Goal: Task Accomplishment & Management: Manage account settings

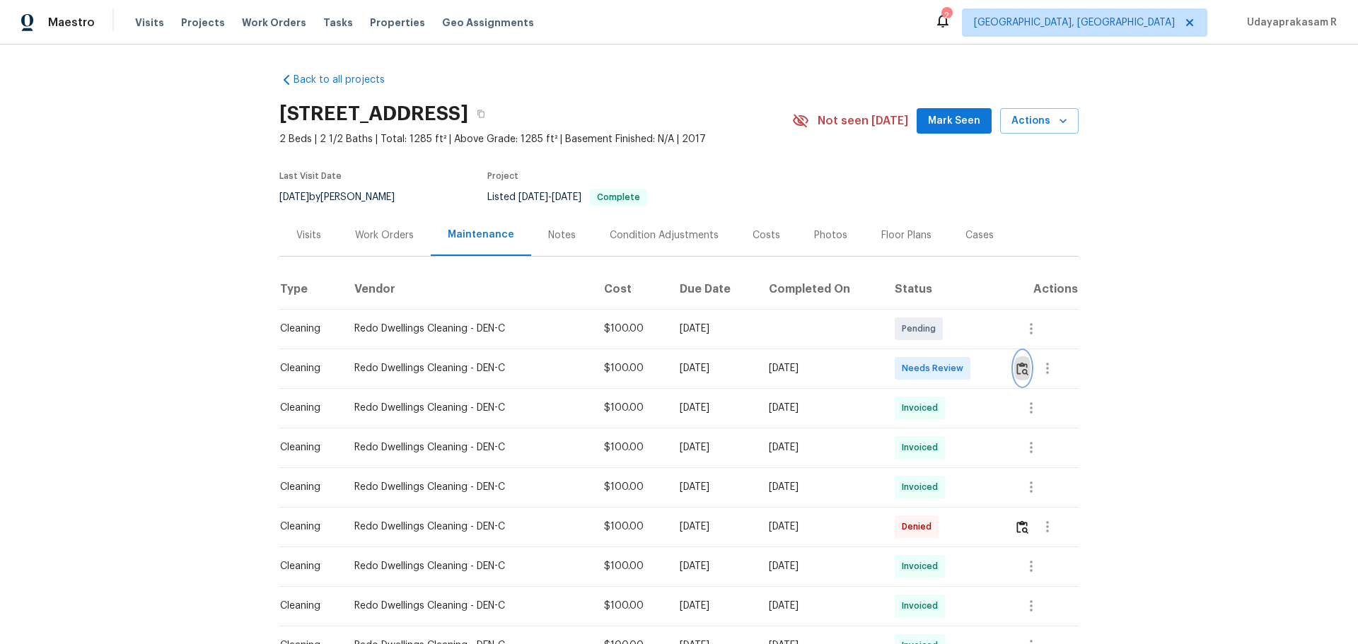
click at [965, 368] on img "button" at bounding box center [1022, 368] width 12 height 13
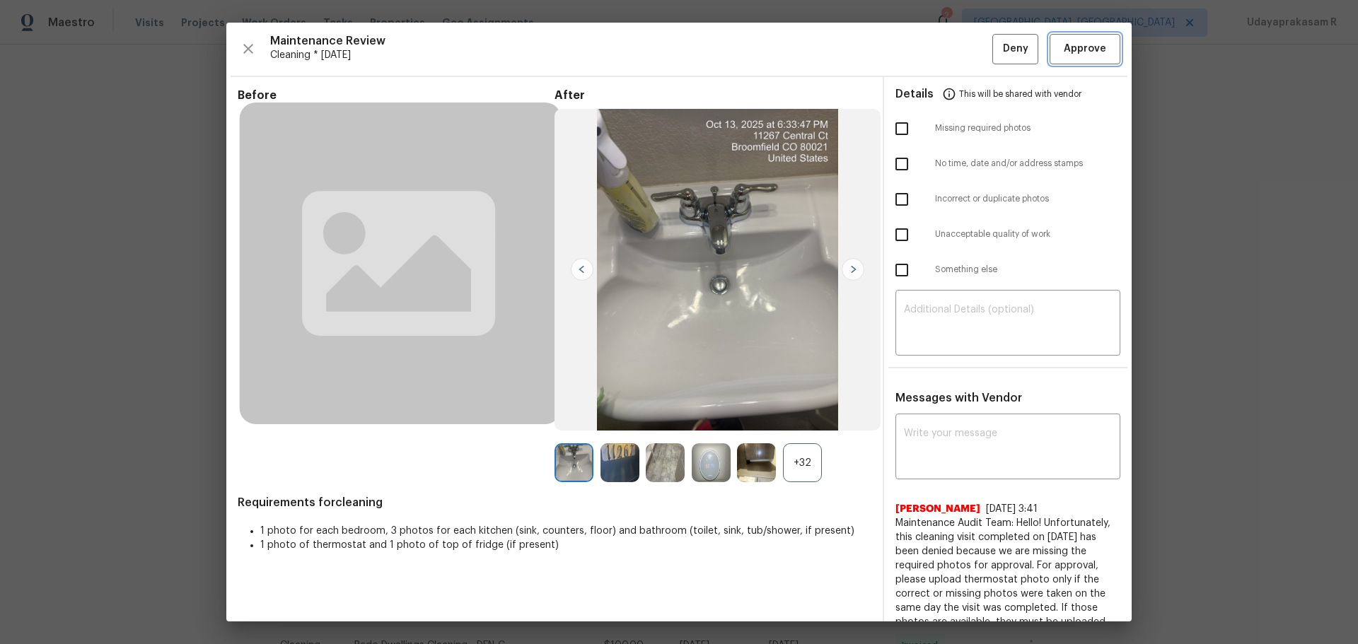
click at [965, 57] on span "Approve" at bounding box center [1085, 49] width 42 height 18
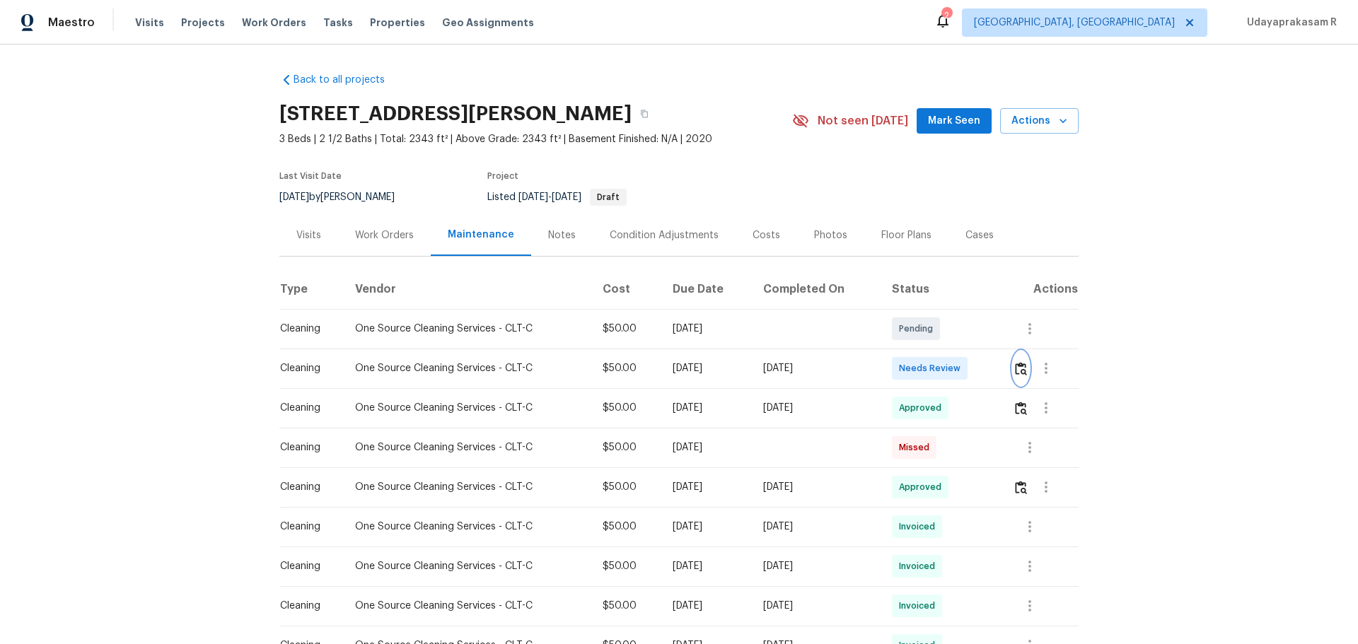
click at [1015, 373] on img "button" at bounding box center [1021, 368] width 12 height 13
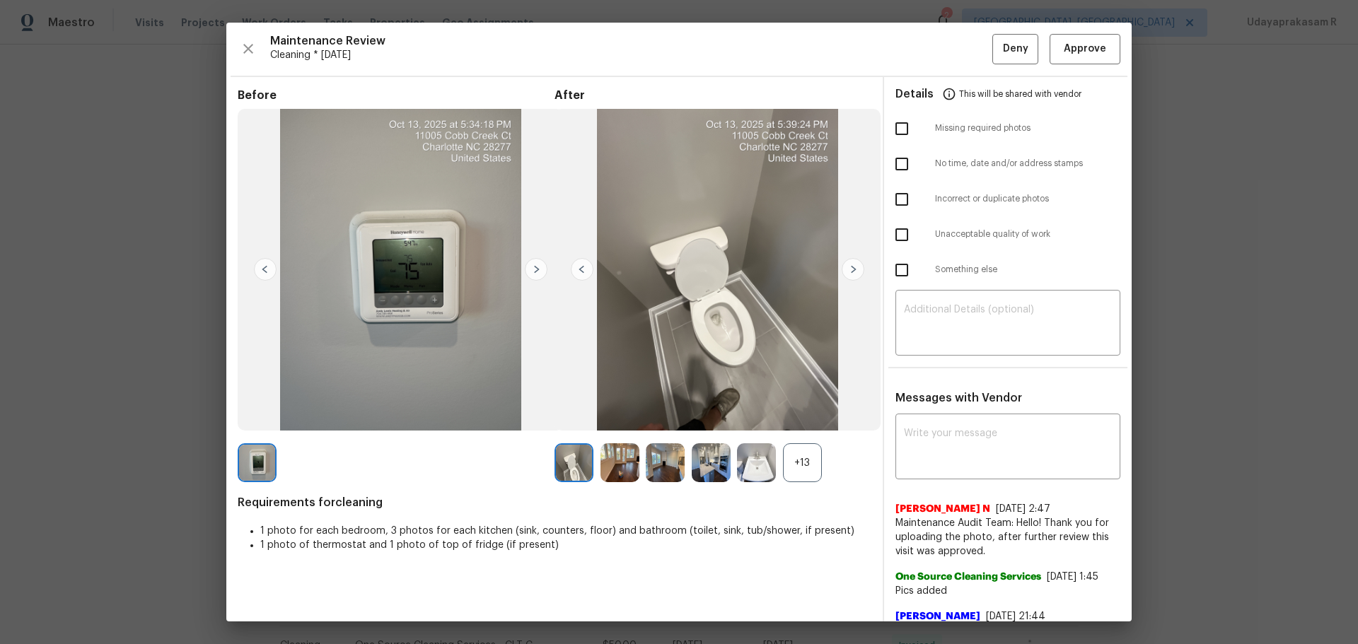
click at [845, 263] on img at bounding box center [853, 269] width 23 height 23
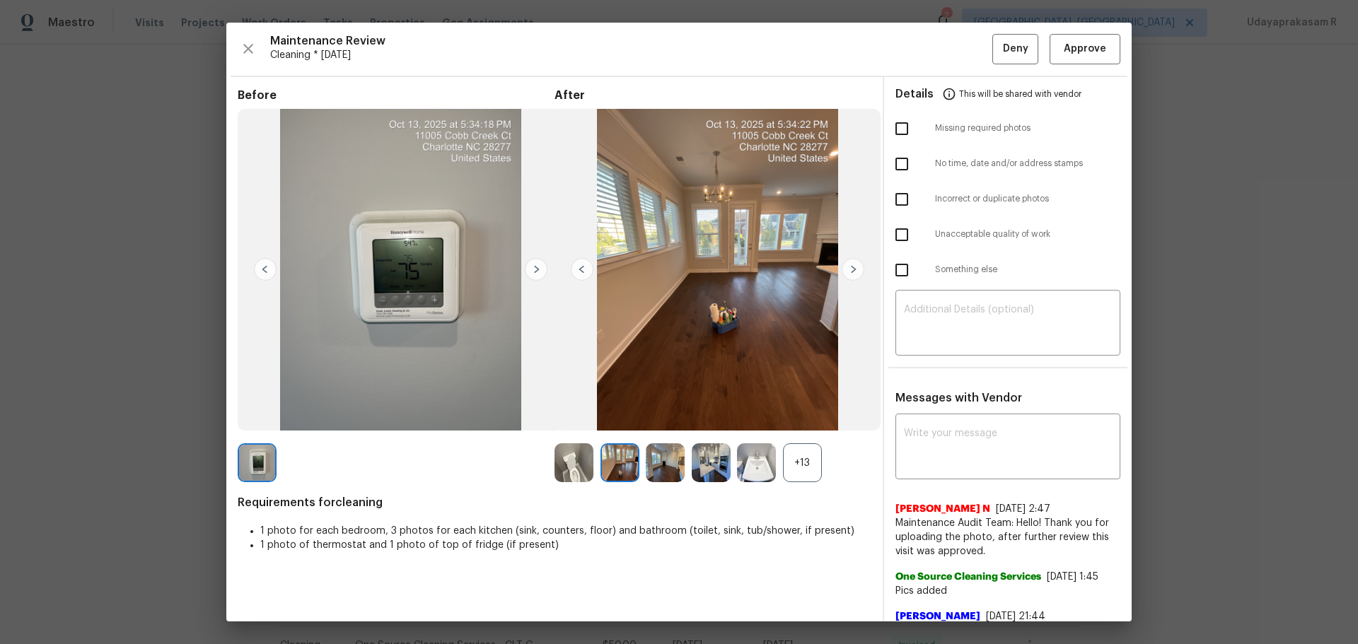
click at [845, 263] on img at bounding box center [853, 269] width 23 height 23
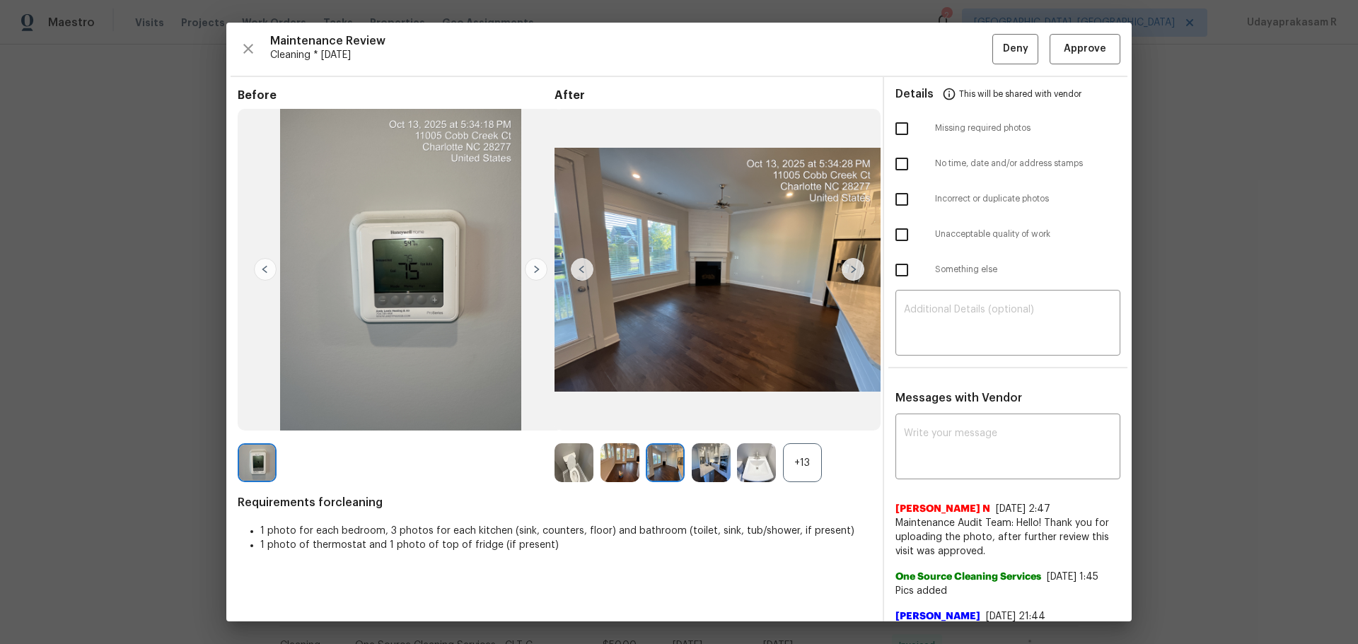
click at [845, 263] on img at bounding box center [853, 269] width 23 height 23
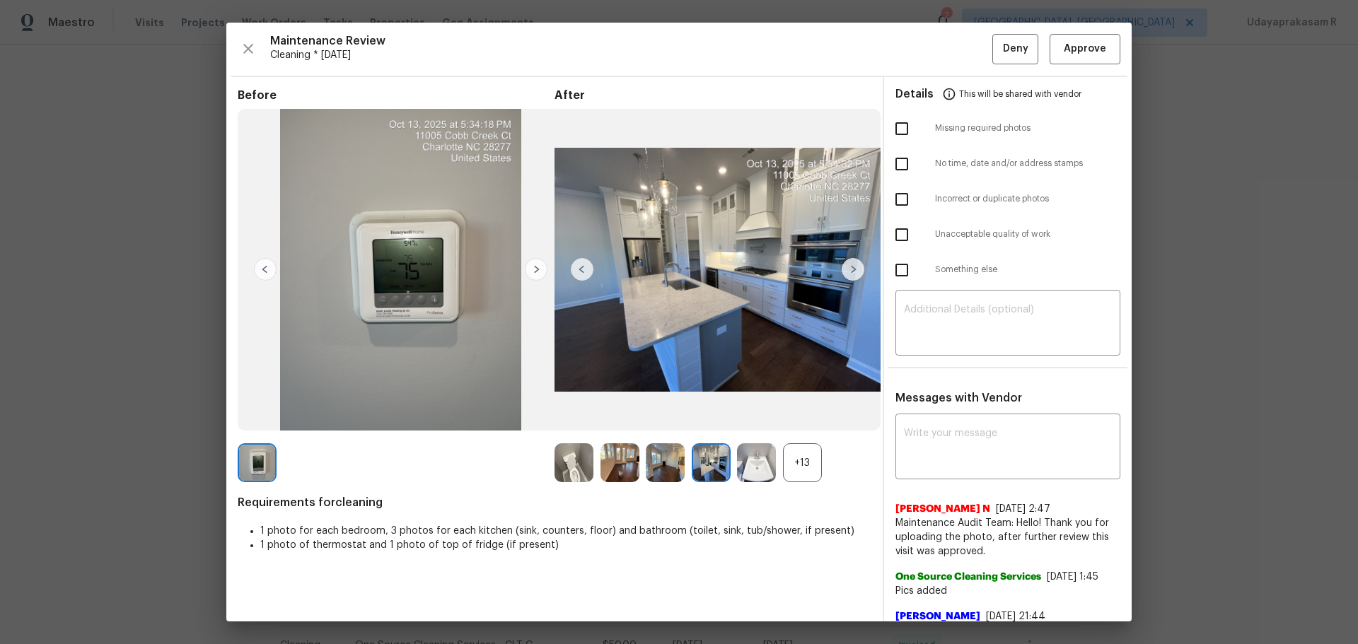
click at [845, 263] on img at bounding box center [853, 269] width 23 height 23
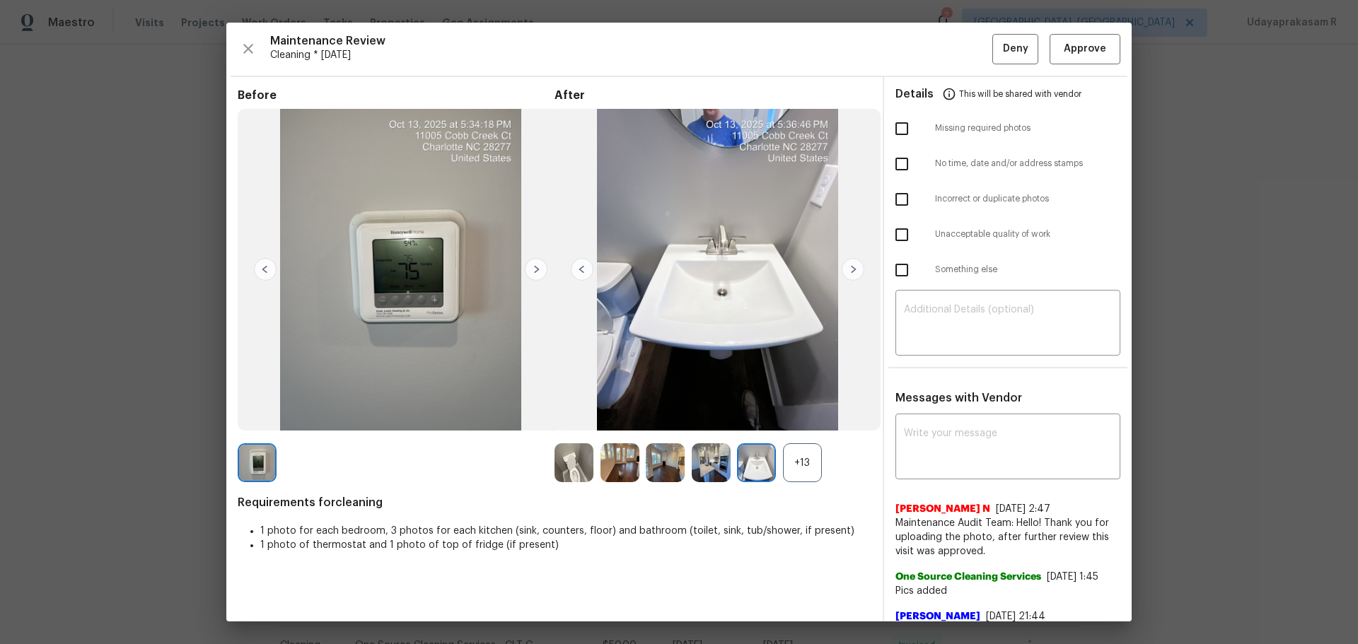
click at [845, 263] on img at bounding box center [853, 269] width 23 height 23
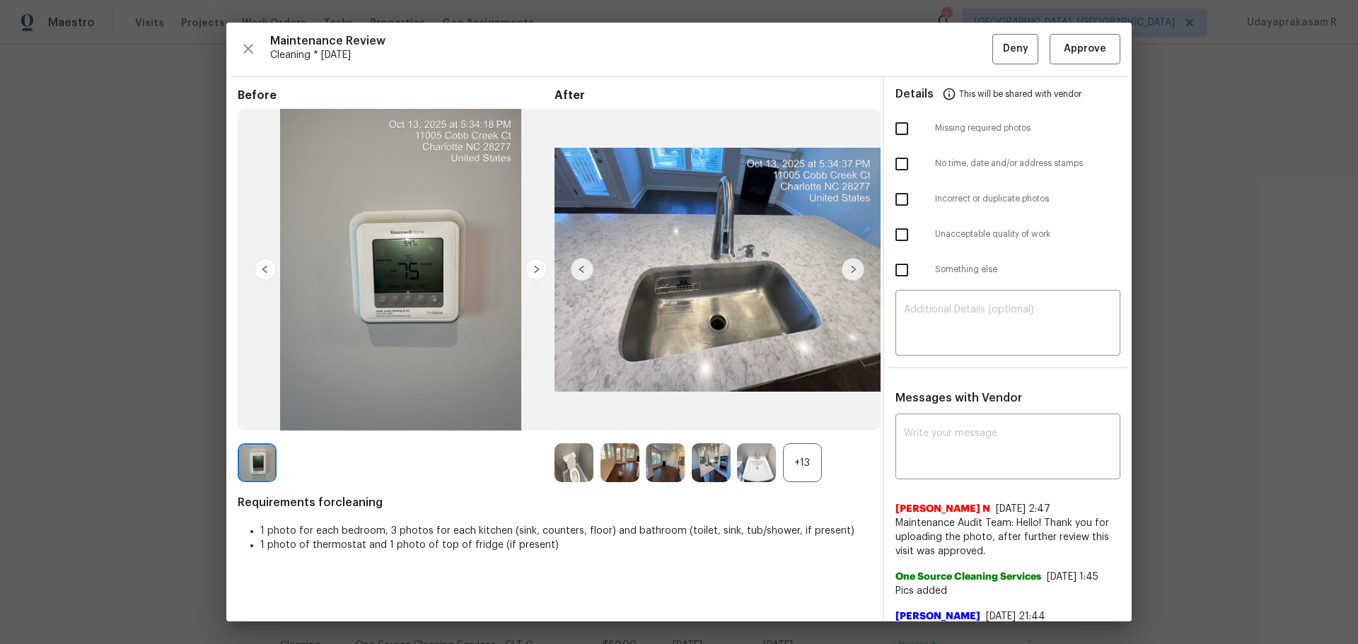
click at [845, 263] on img at bounding box center [853, 269] width 23 height 23
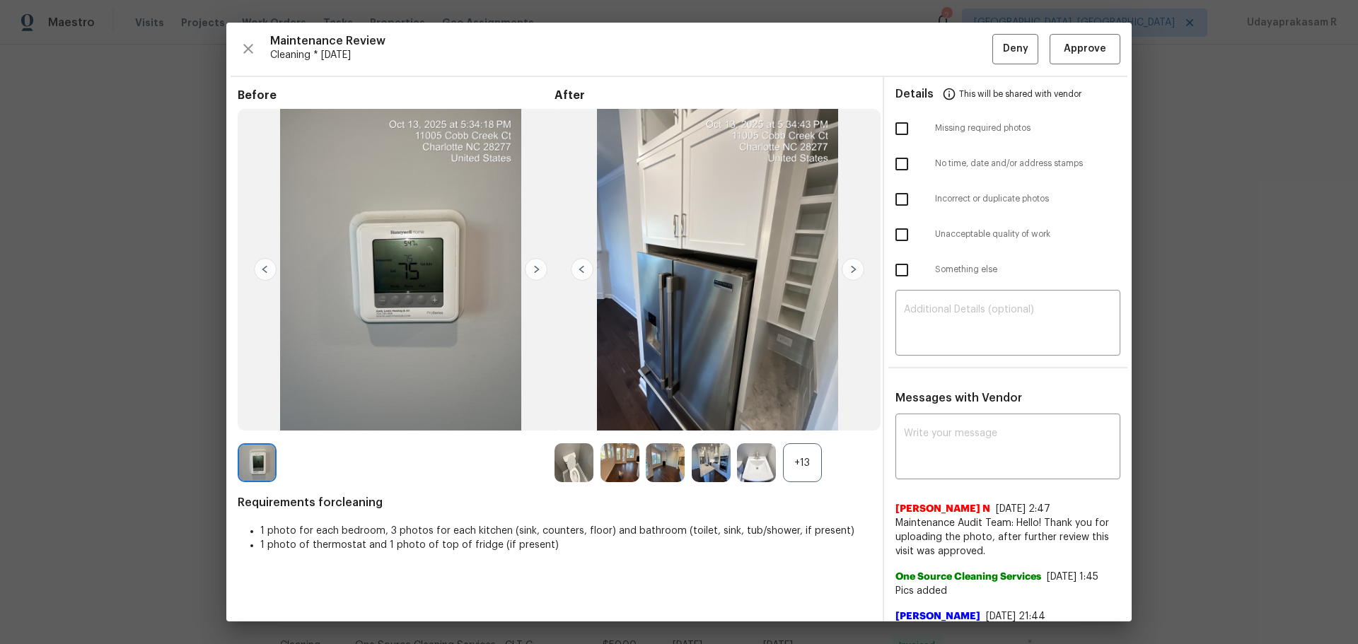
click at [813, 464] on div "+13" at bounding box center [802, 462] width 39 height 39
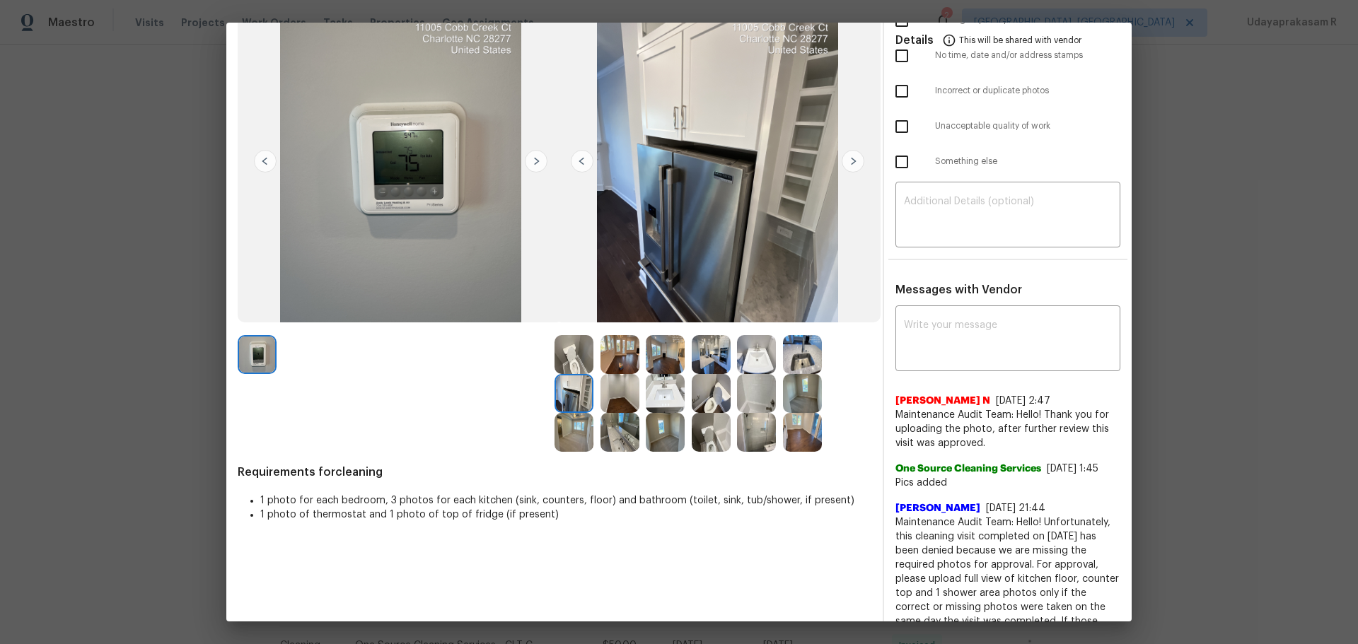
scroll to position [141, 0]
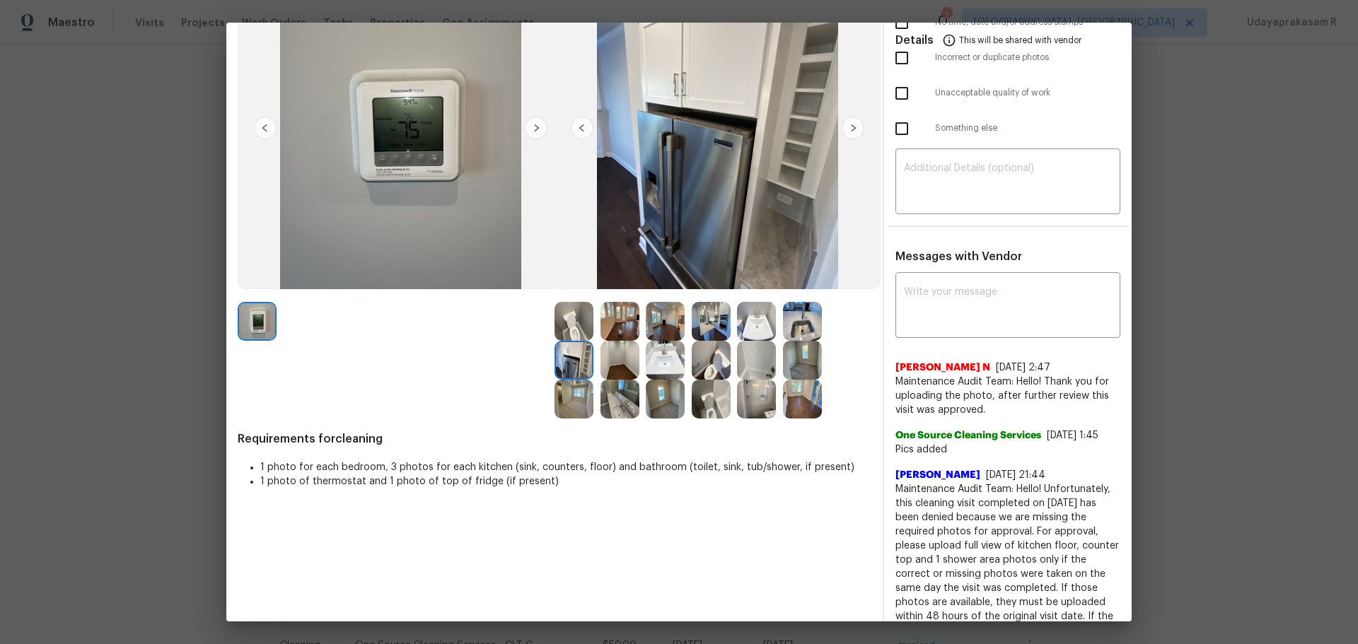
click at [665, 357] on img at bounding box center [665, 360] width 39 height 39
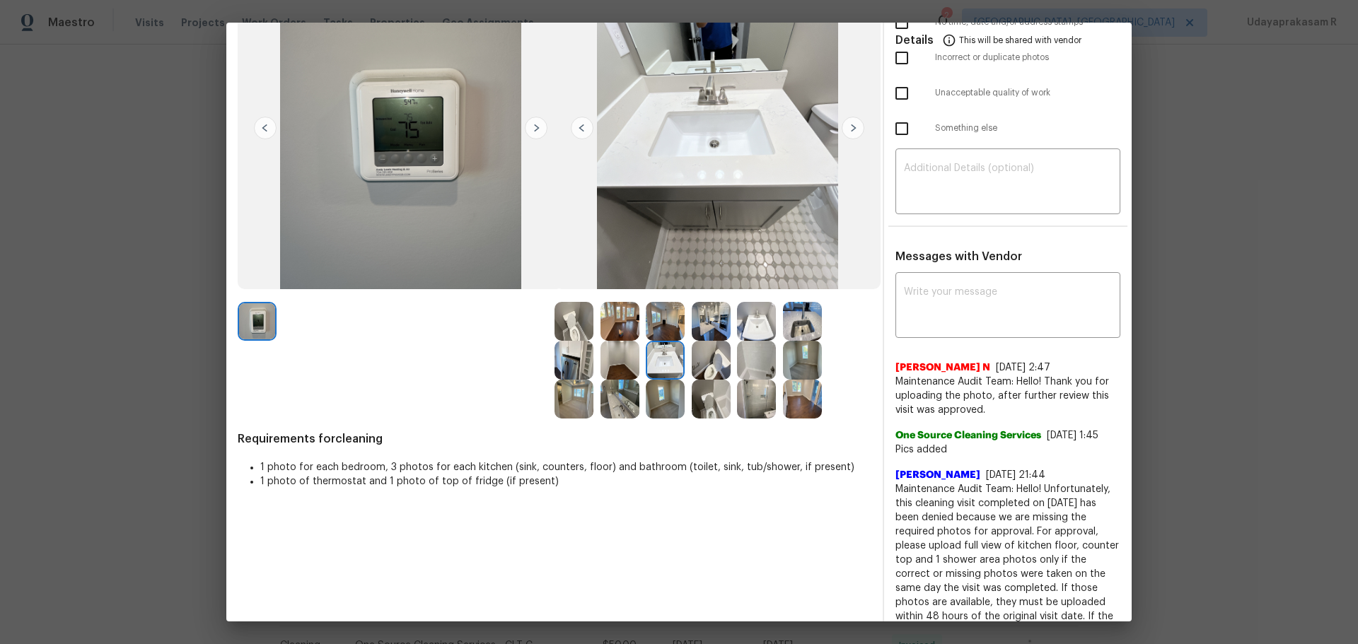
click at [614, 403] on img at bounding box center [619, 399] width 39 height 39
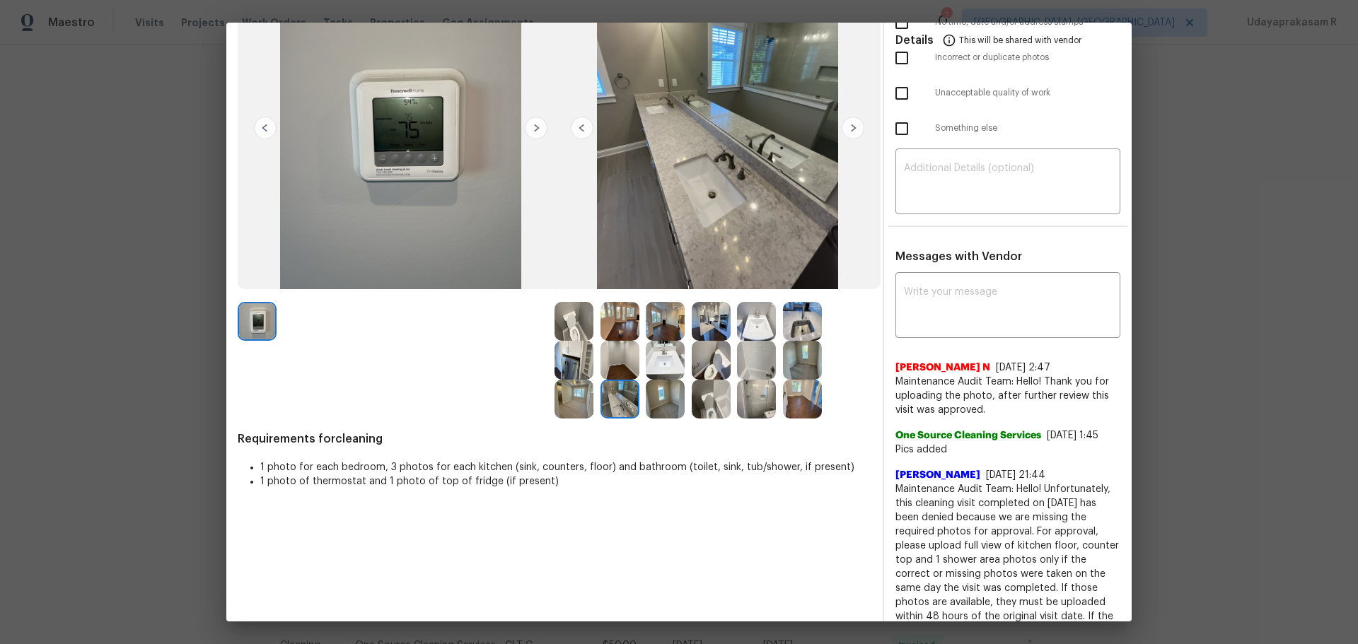
scroll to position [0, 0]
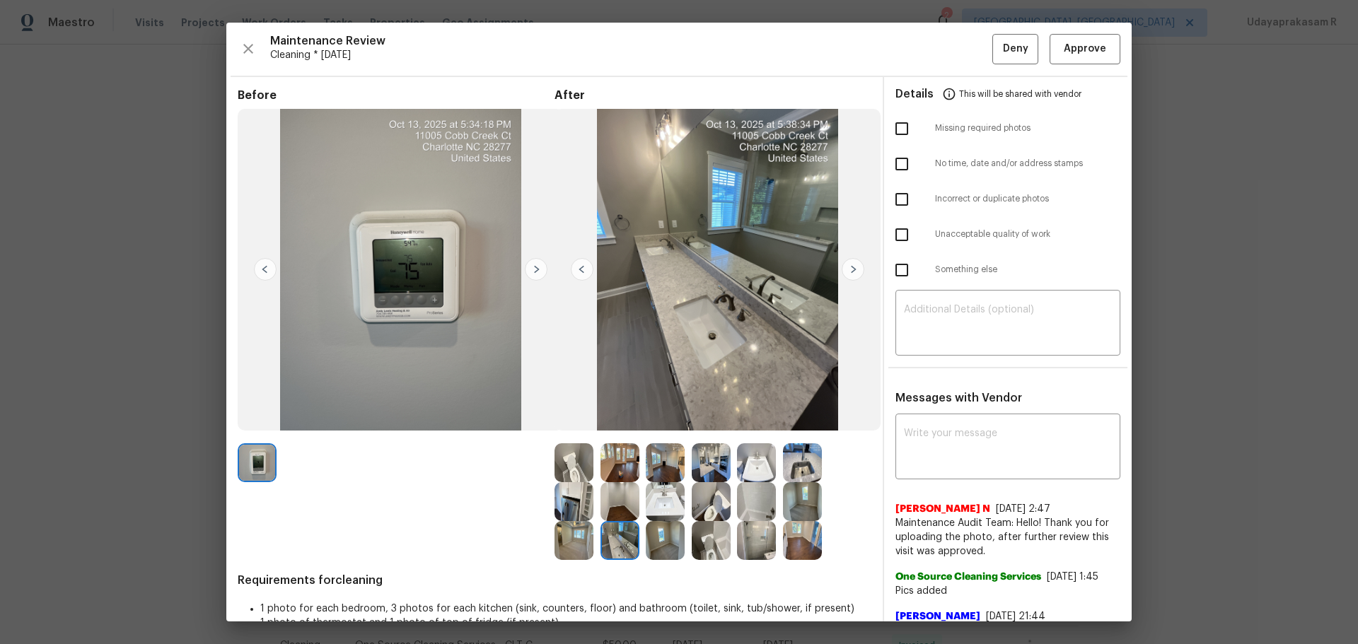
click at [859, 265] on img at bounding box center [853, 269] width 23 height 23
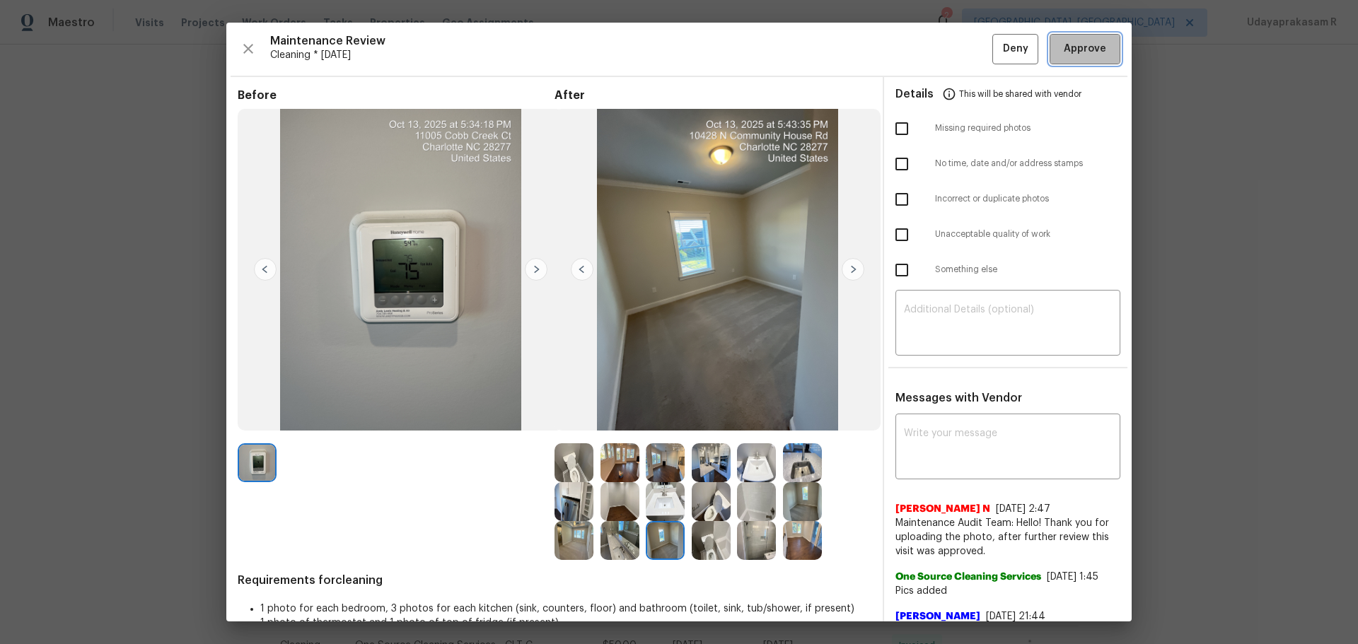
click at [1078, 60] on button "Approve" at bounding box center [1085, 49] width 71 height 30
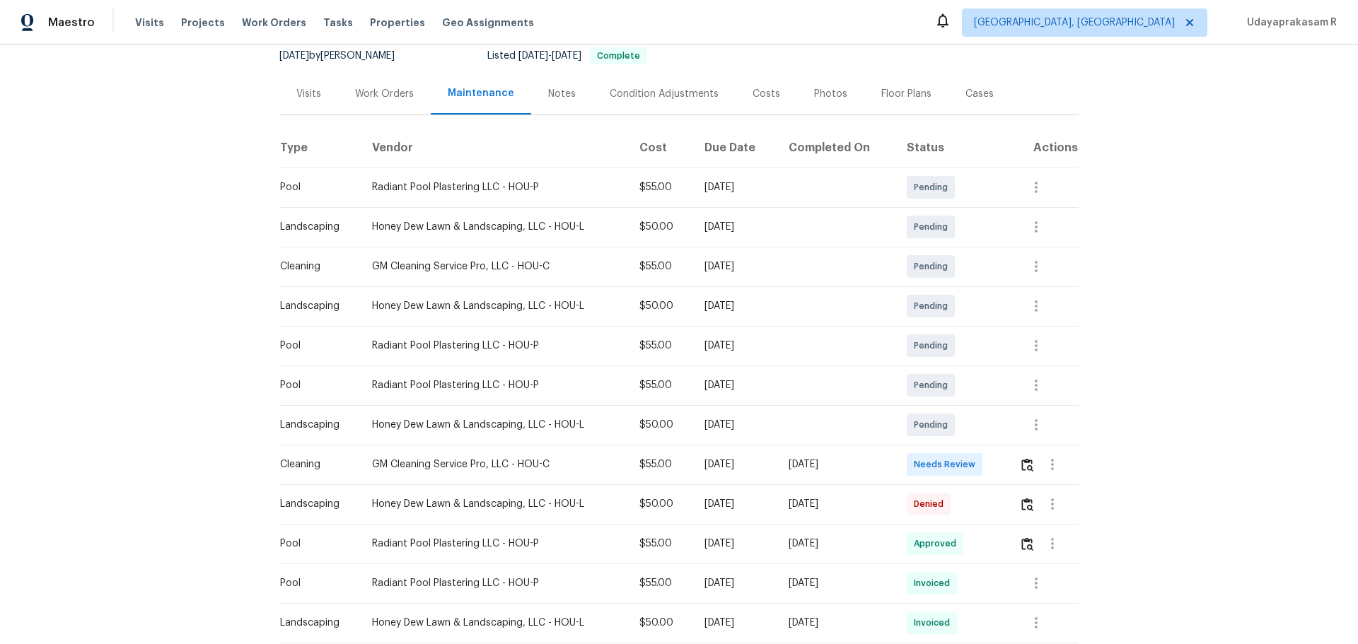
scroll to position [212, 0]
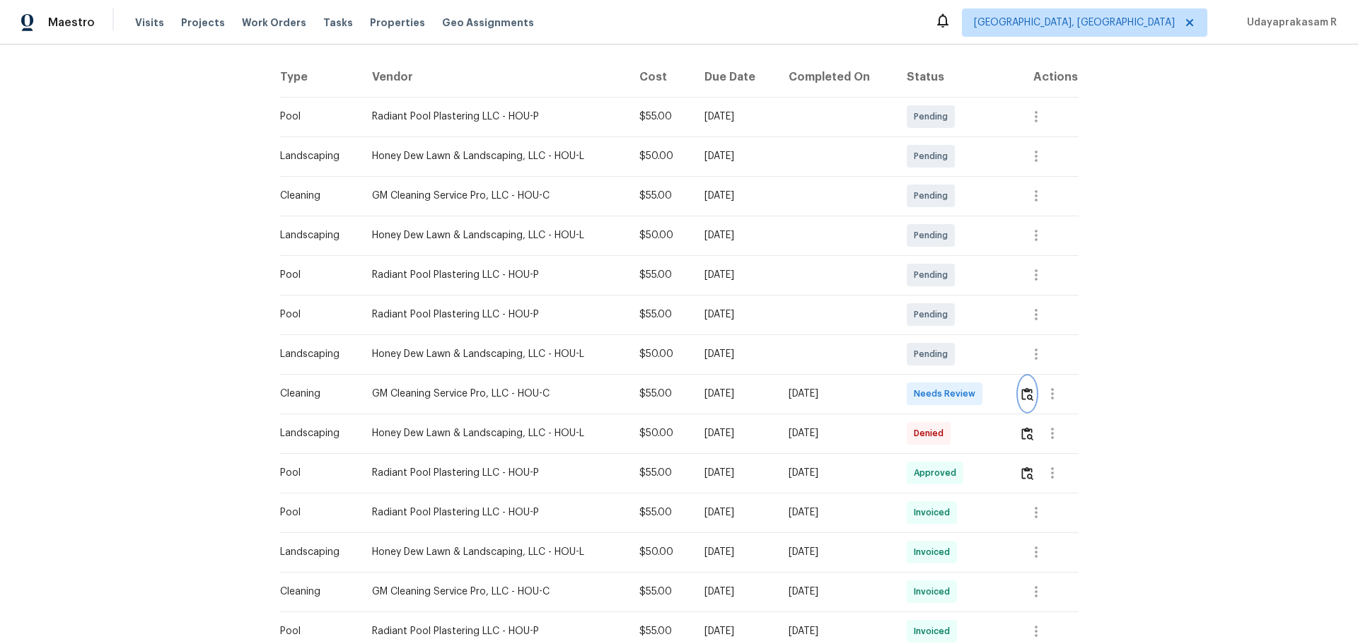
click at [1021, 395] on img "button" at bounding box center [1027, 394] width 12 height 13
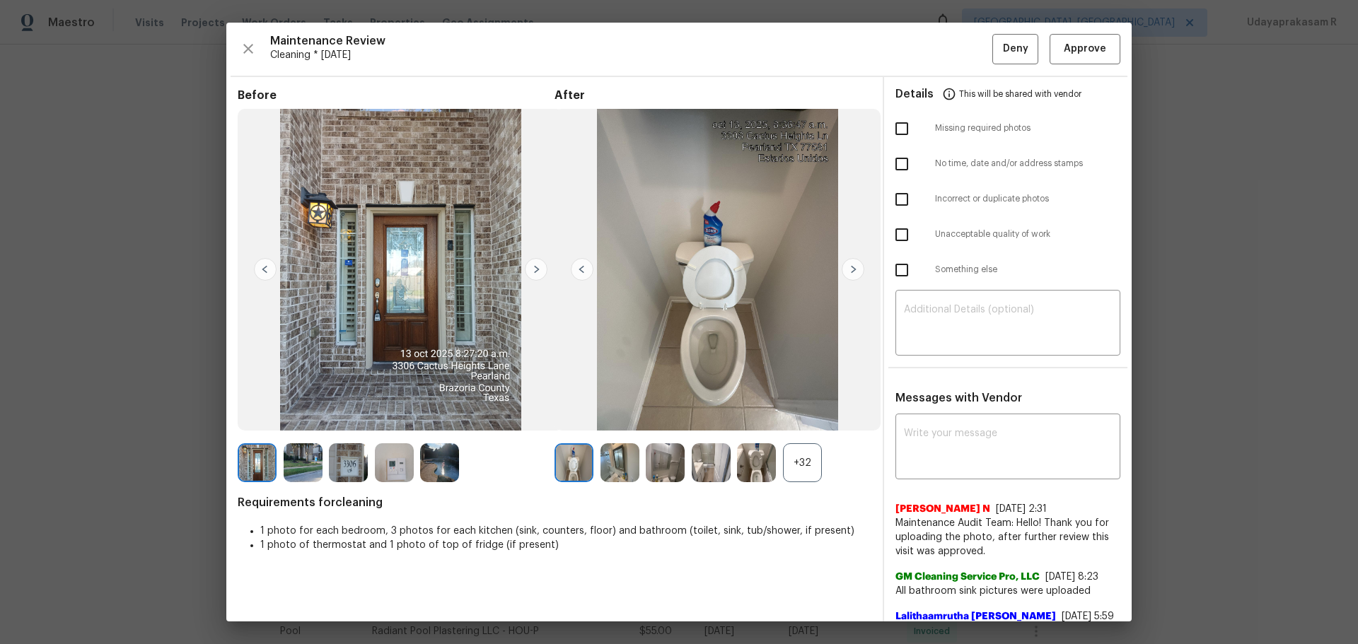
click at [842, 272] on img at bounding box center [853, 269] width 23 height 23
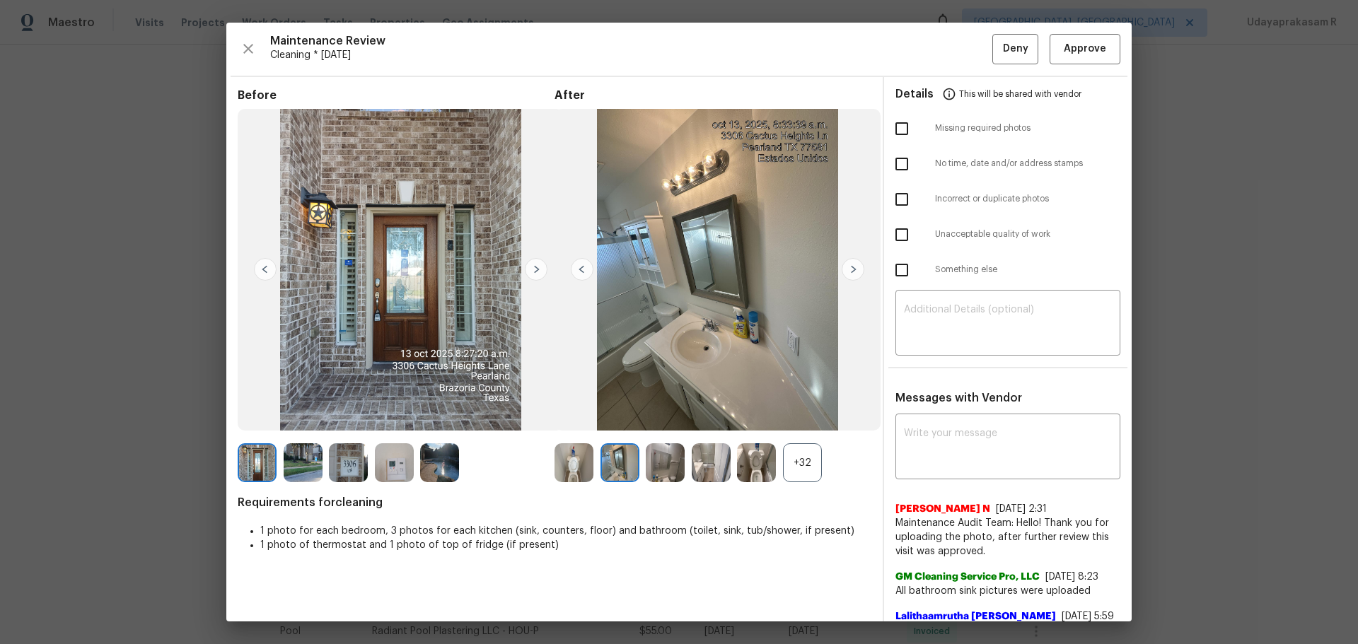
click at [842, 272] on img at bounding box center [853, 269] width 23 height 23
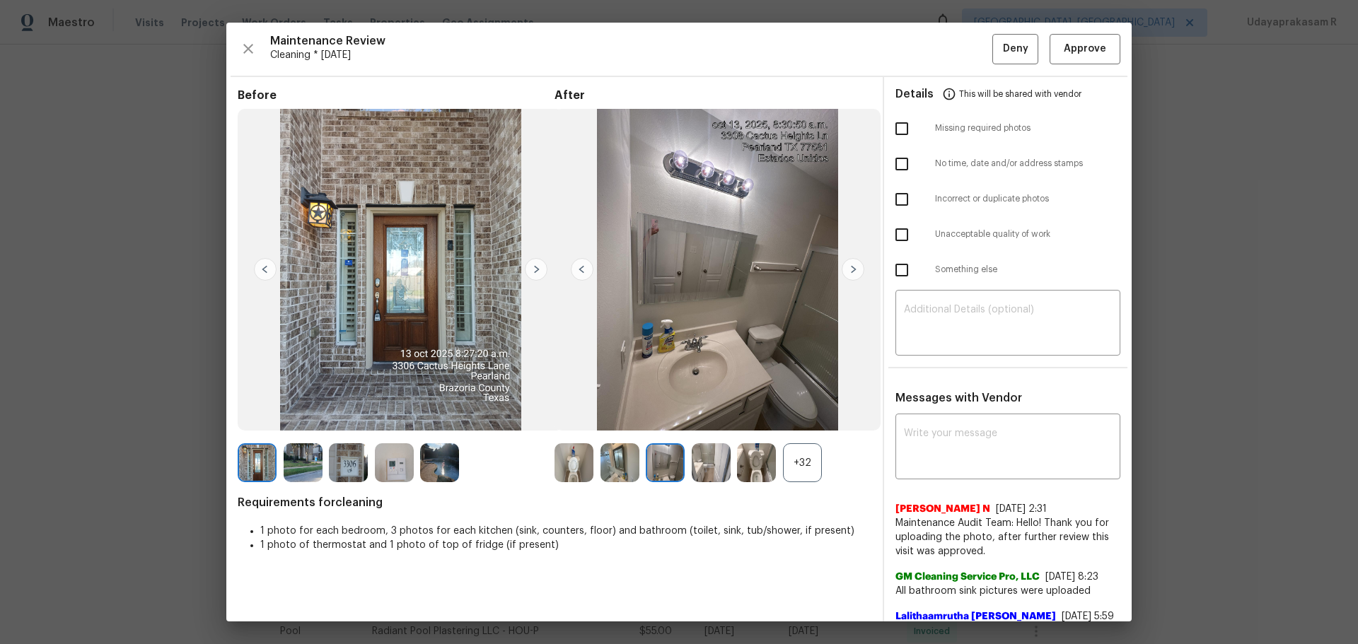
click at [842, 272] on img at bounding box center [853, 269] width 23 height 23
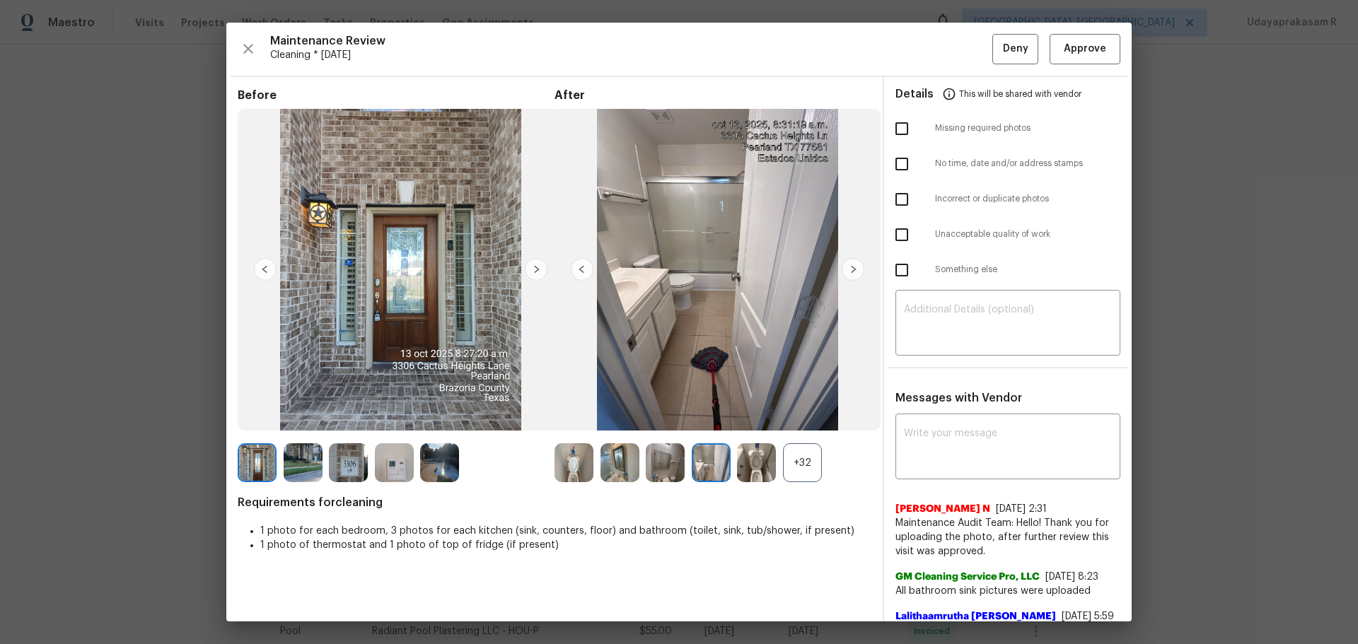
click at [842, 272] on img at bounding box center [853, 269] width 23 height 23
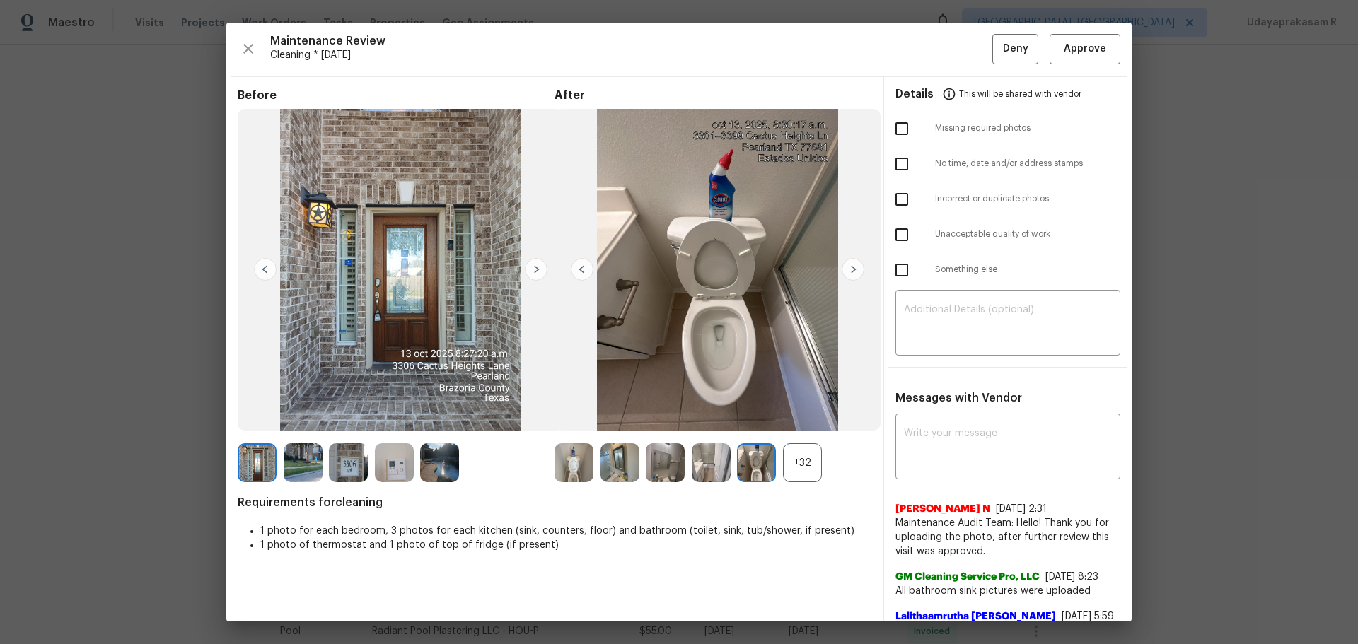
click at [842, 272] on img at bounding box center [853, 269] width 23 height 23
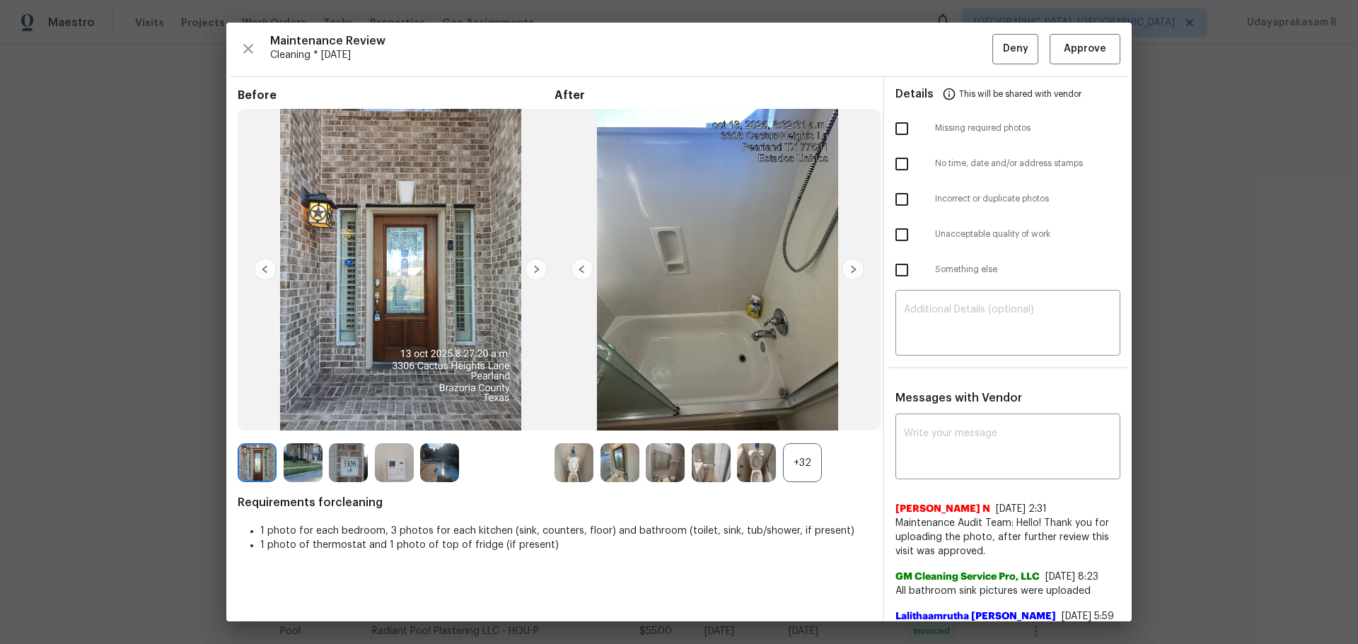
click at [808, 448] on div "+32" at bounding box center [802, 462] width 39 height 39
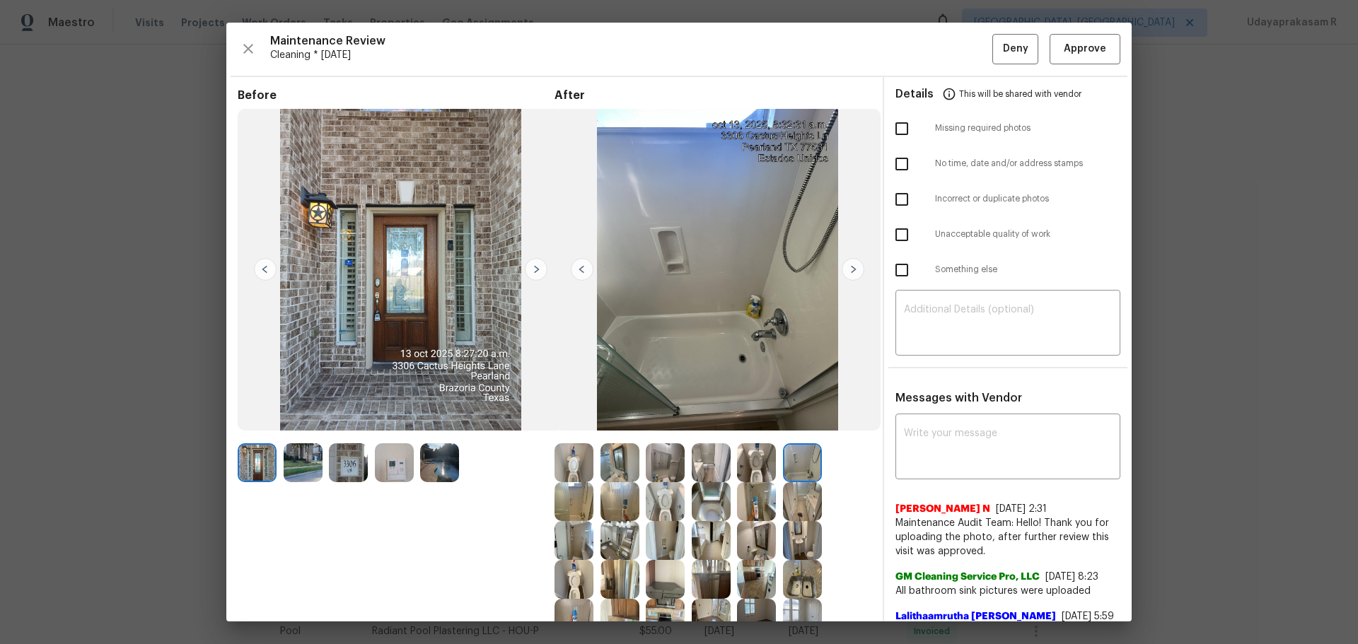
click at [845, 271] on img at bounding box center [853, 269] width 23 height 23
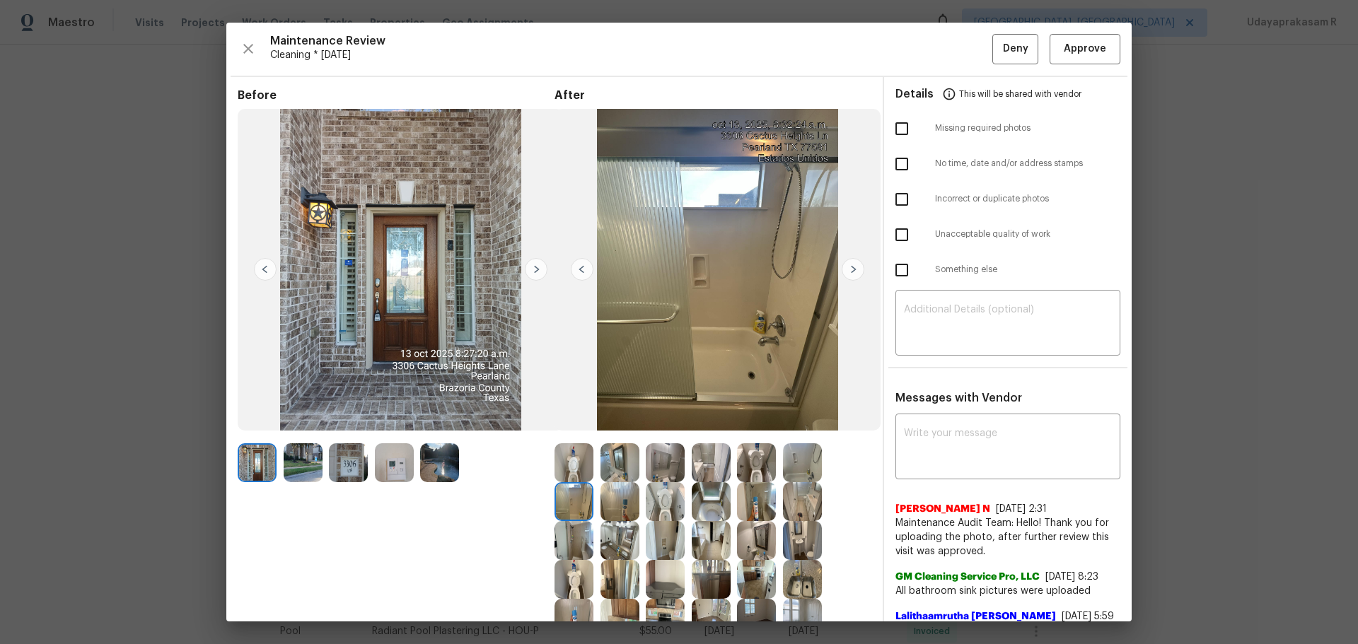
click at [845, 271] on img at bounding box center [853, 269] width 23 height 23
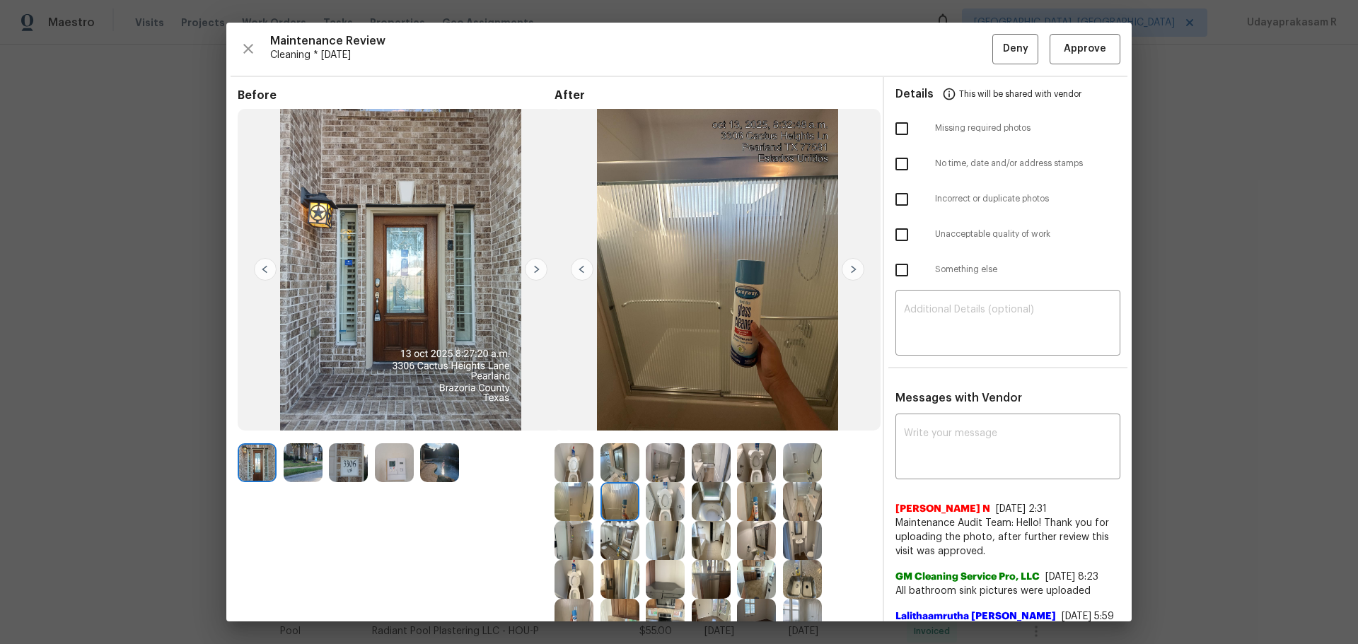
click at [845, 271] on img at bounding box center [853, 269] width 23 height 23
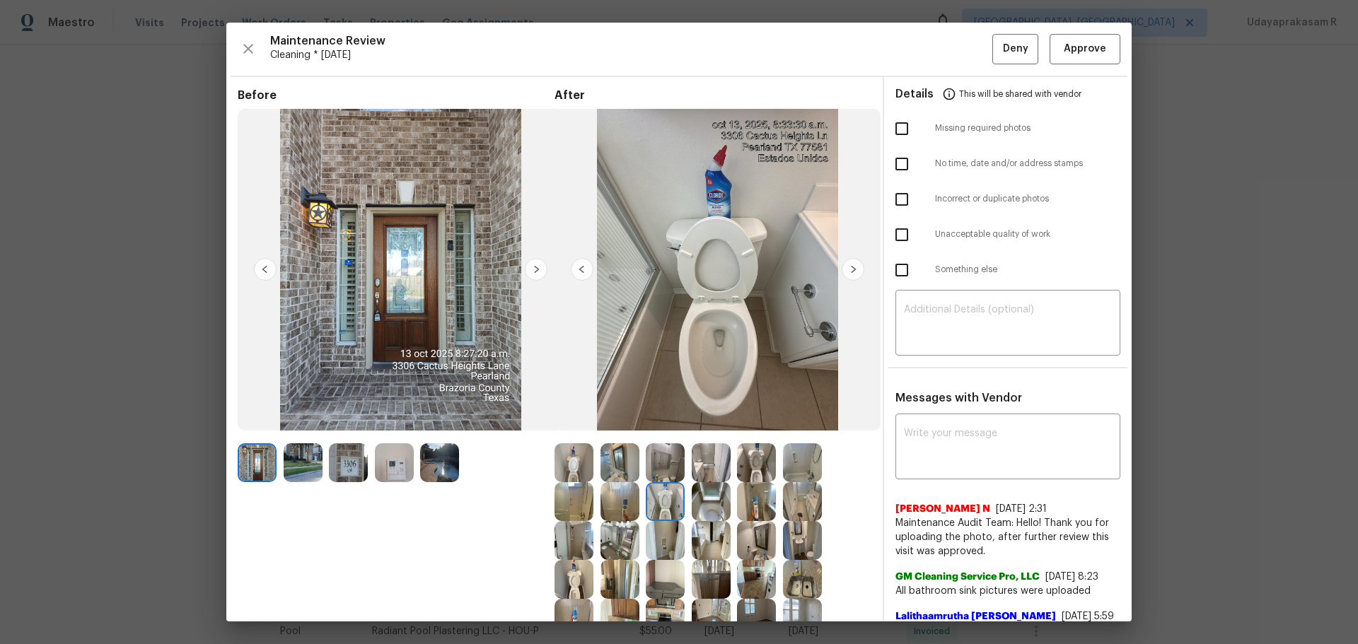
click at [845, 271] on img at bounding box center [853, 269] width 23 height 23
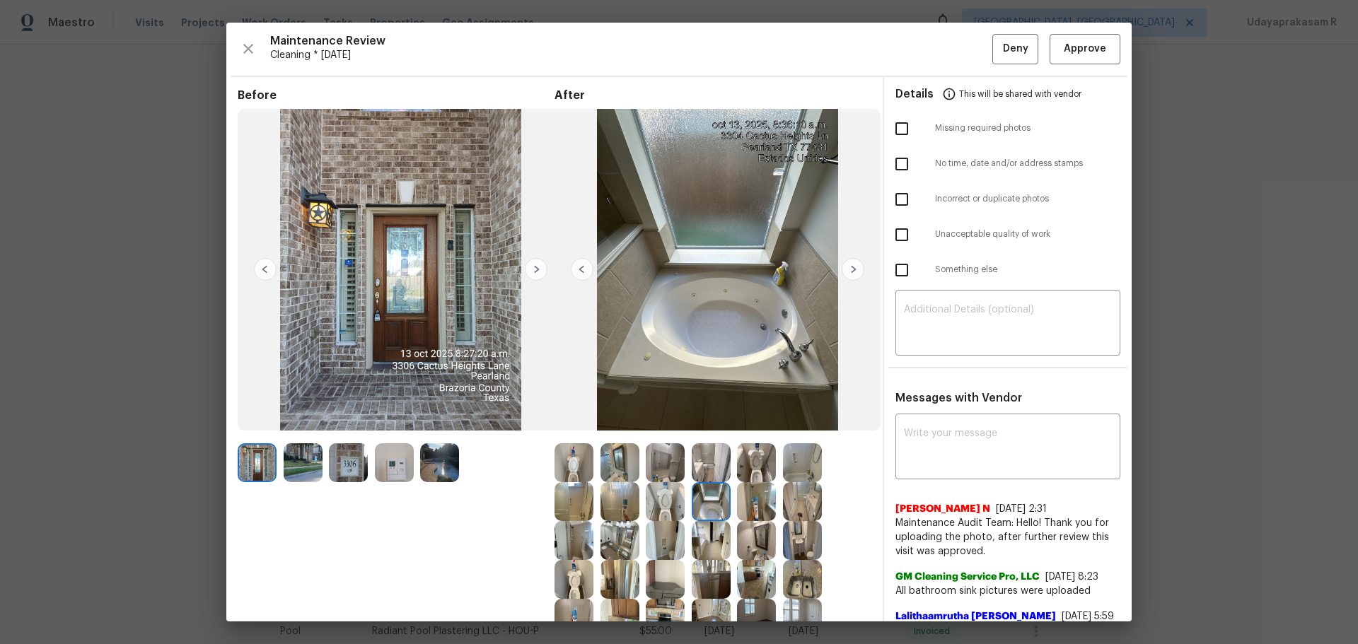
click at [845, 271] on img at bounding box center [853, 269] width 23 height 23
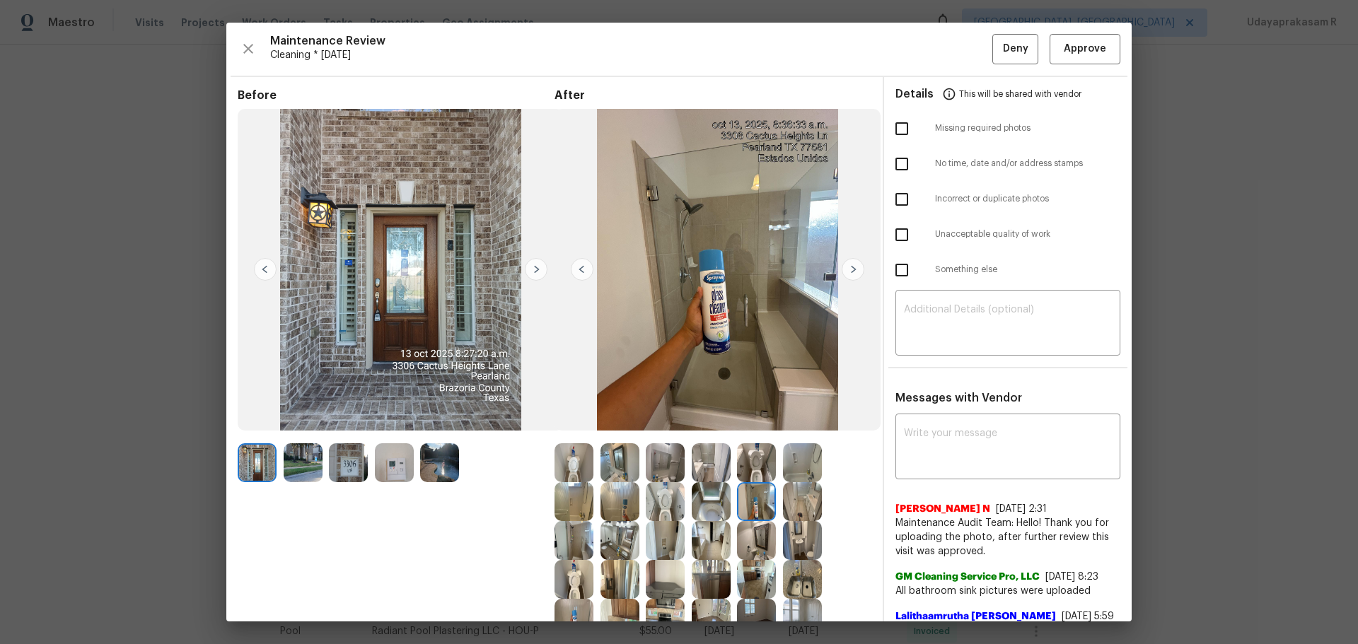
click at [845, 271] on img at bounding box center [853, 269] width 23 height 23
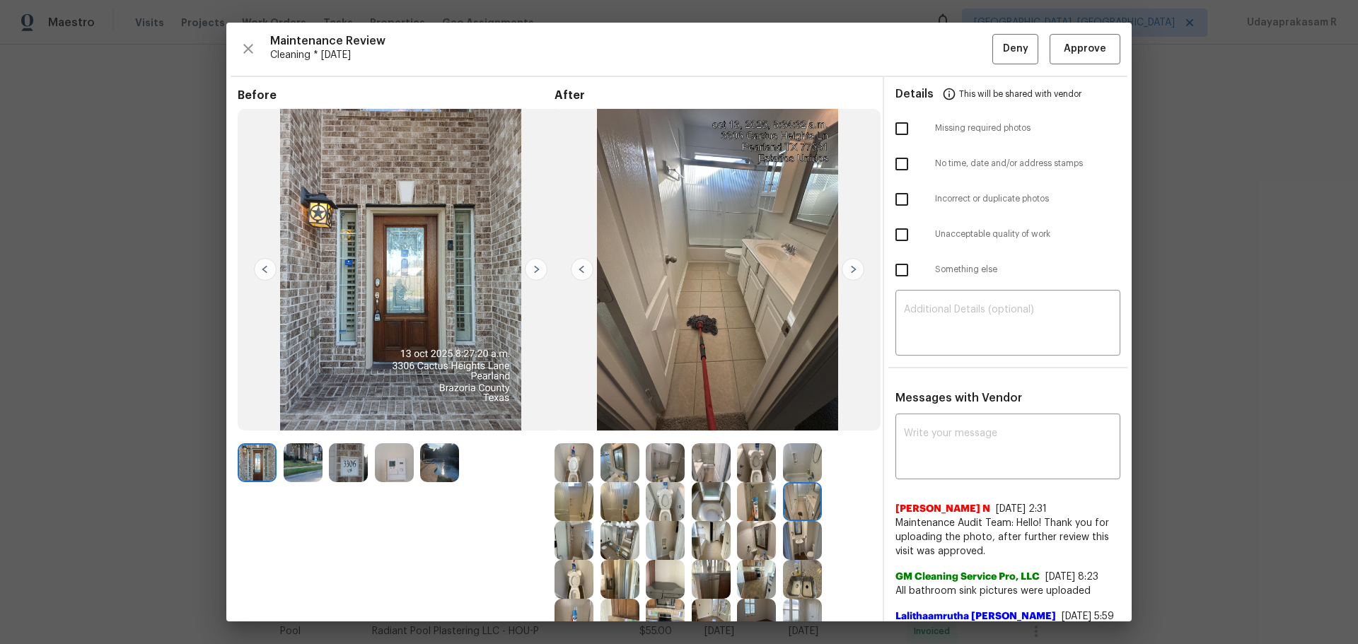
click at [845, 271] on img at bounding box center [853, 269] width 23 height 23
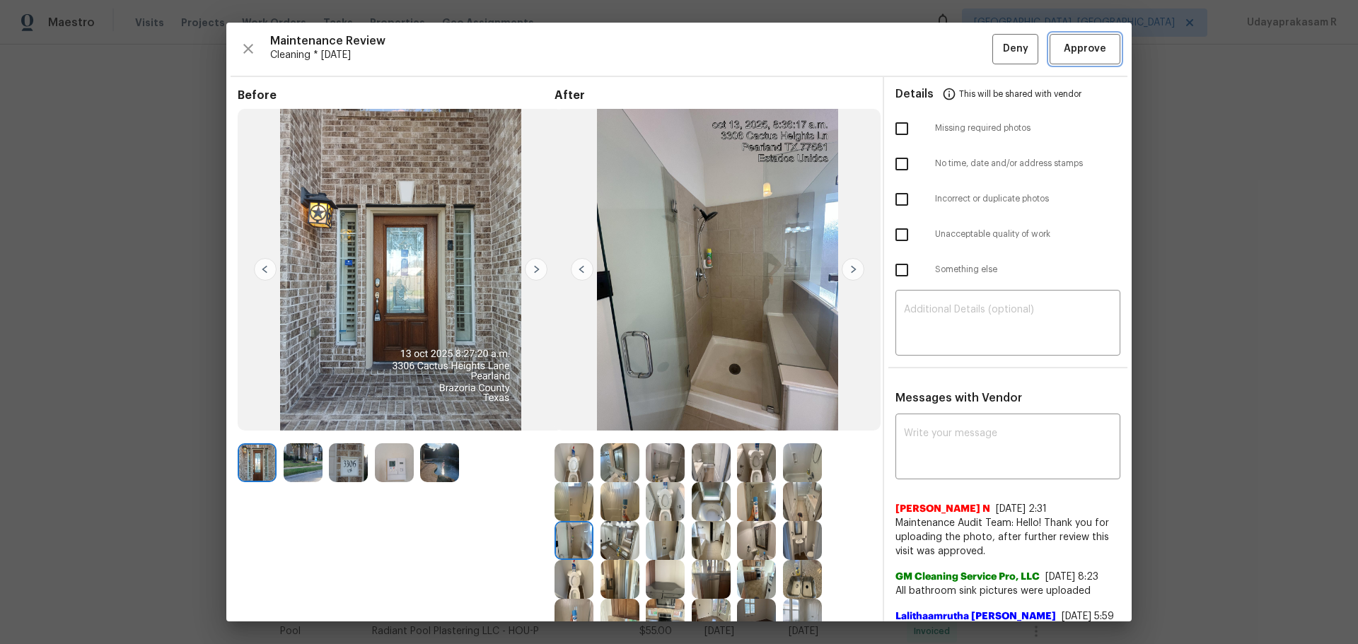
click at [1075, 56] on span "Approve" at bounding box center [1085, 49] width 42 height 18
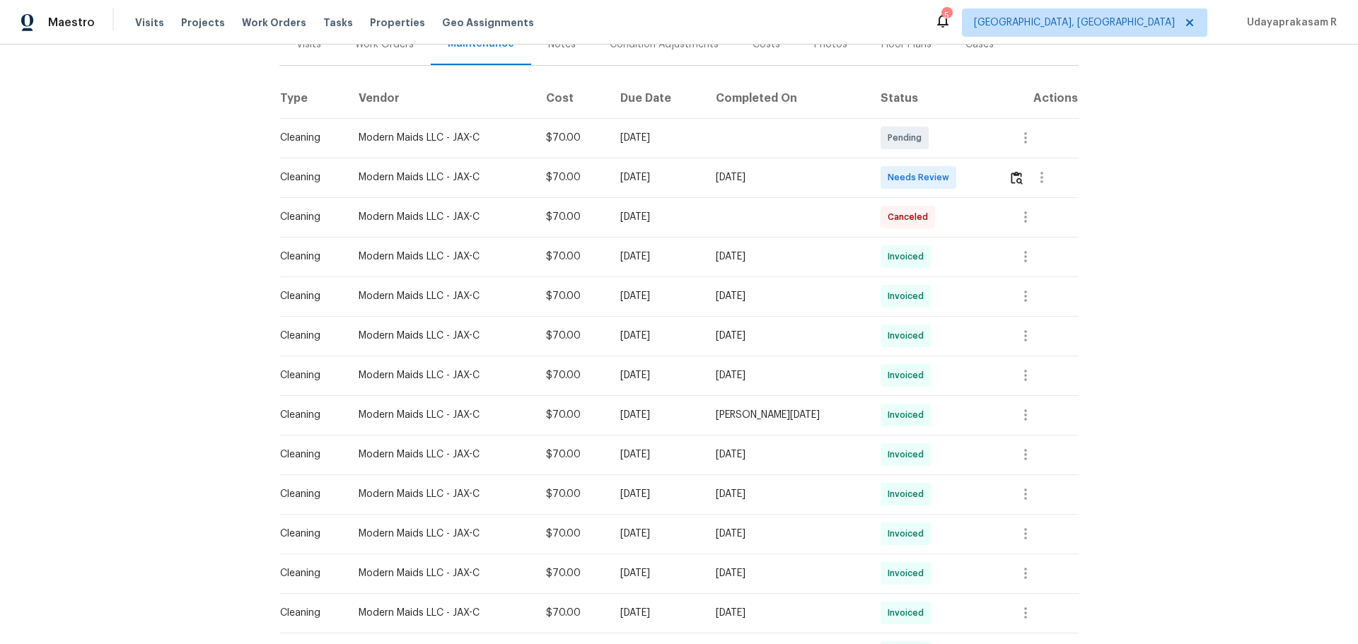
scroll to position [71, 0]
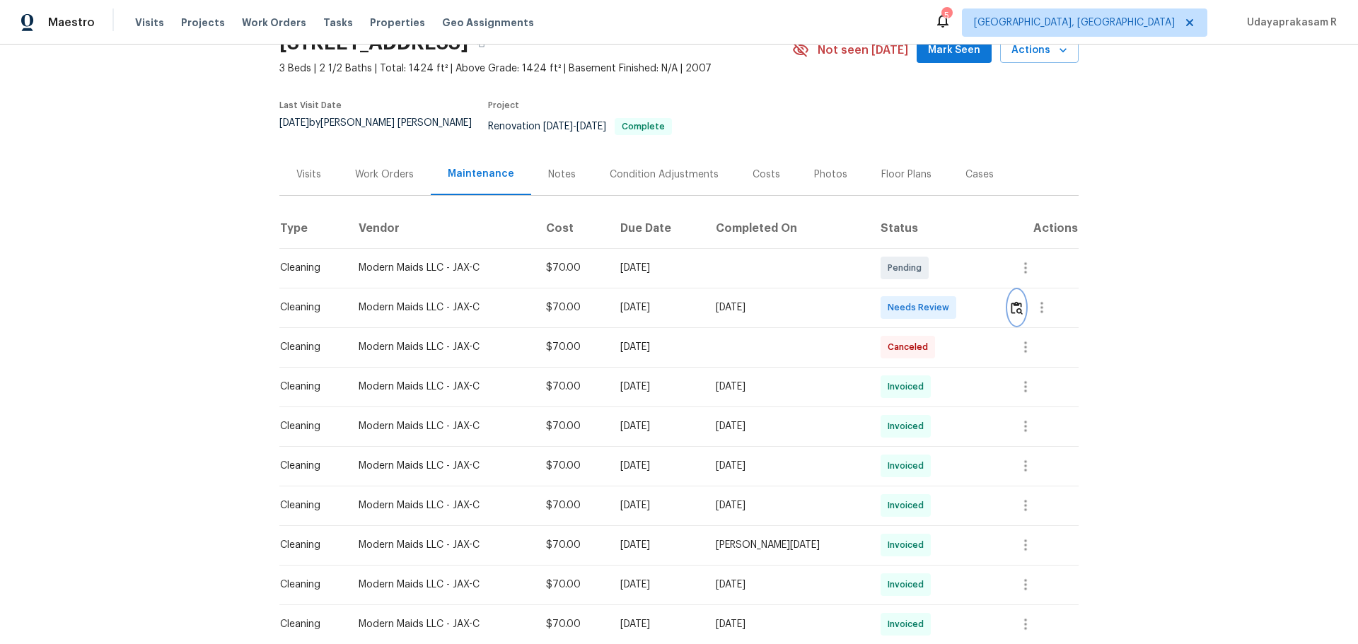
click at [1019, 301] on img "button" at bounding box center [1017, 307] width 12 height 13
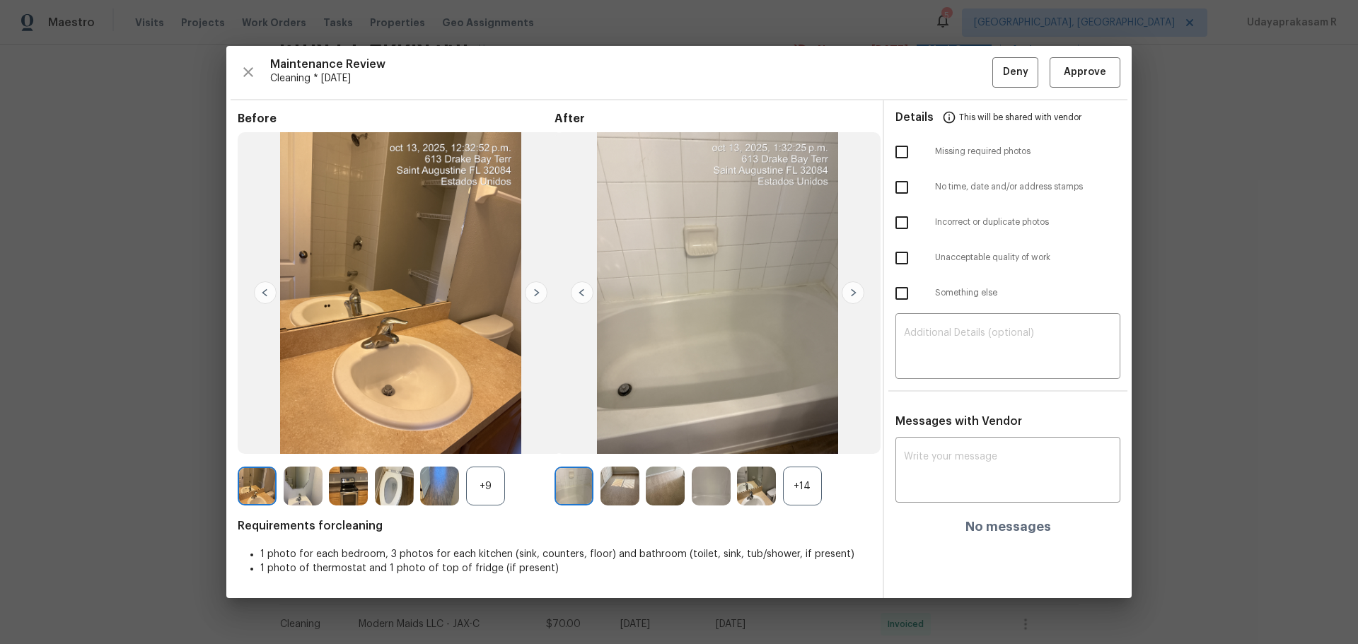
click at [849, 296] on img at bounding box center [853, 293] width 23 height 23
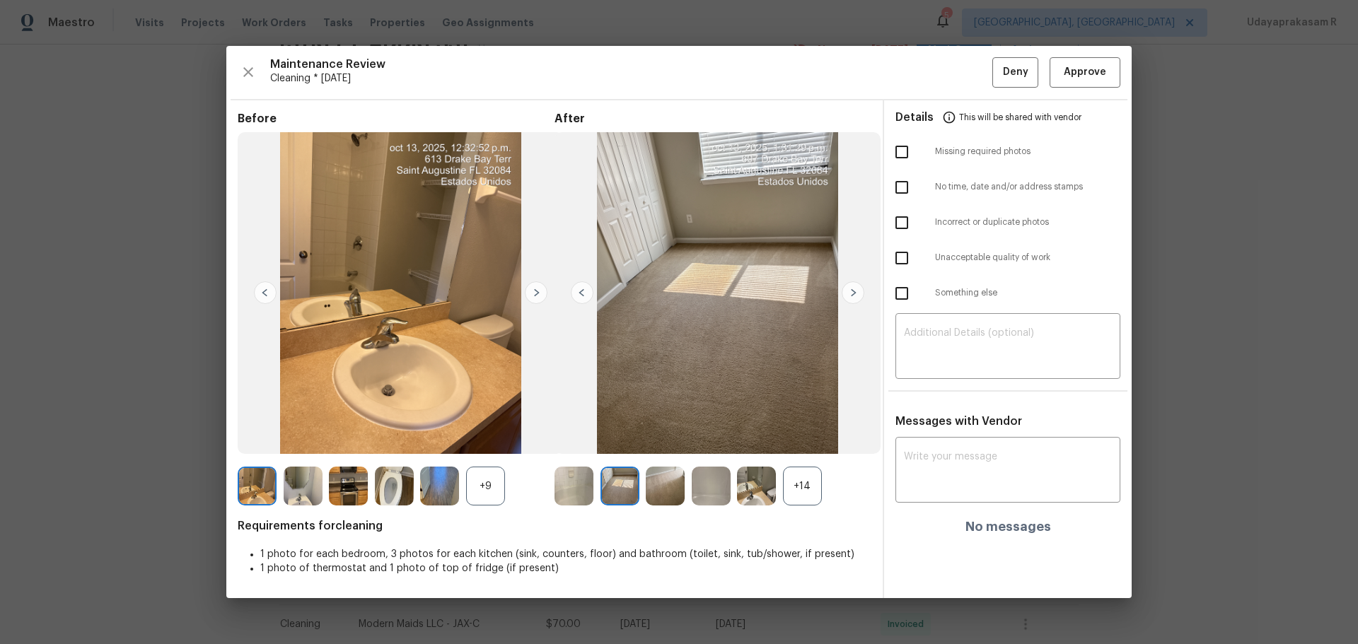
click at [849, 296] on img at bounding box center [853, 293] width 23 height 23
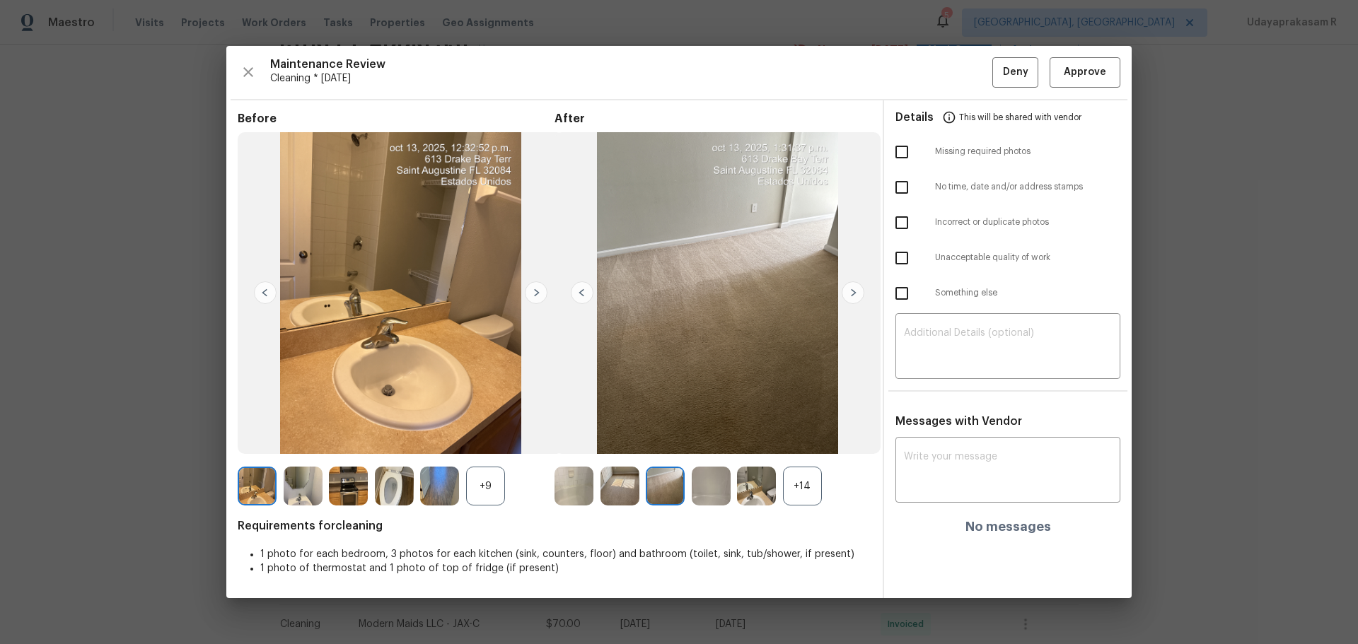
click at [794, 488] on div "+14" at bounding box center [802, 486] width 39 height 39
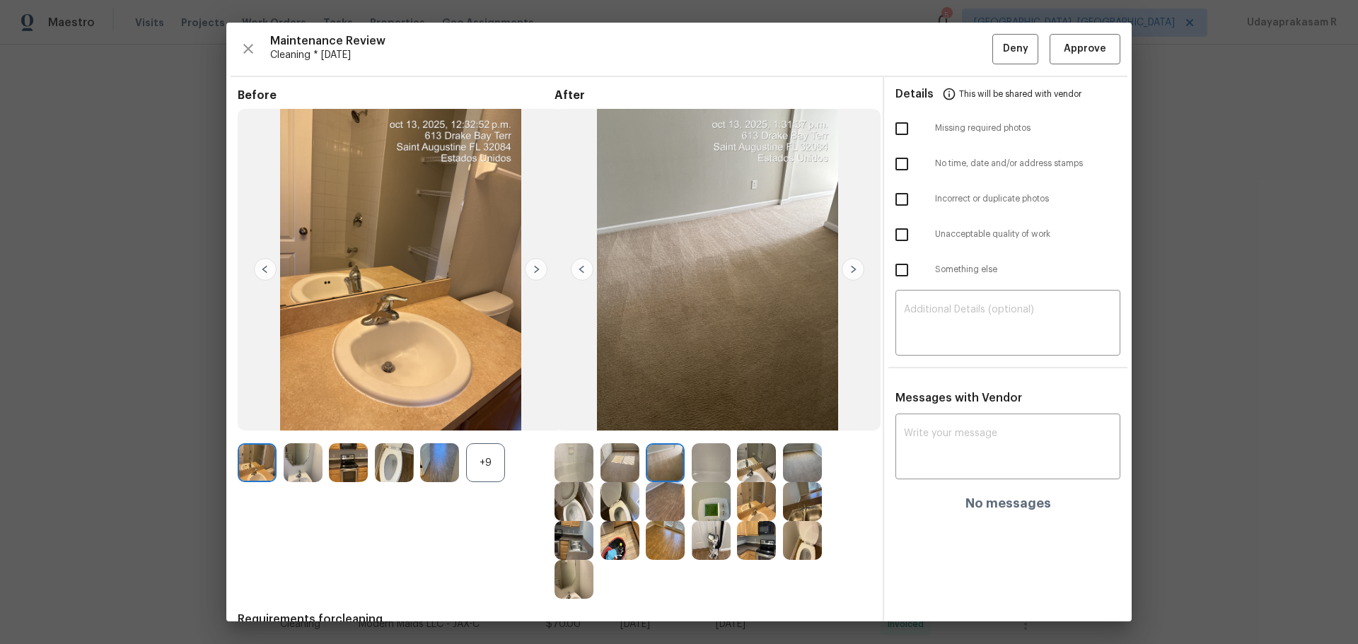
scroll to position [70, 0]
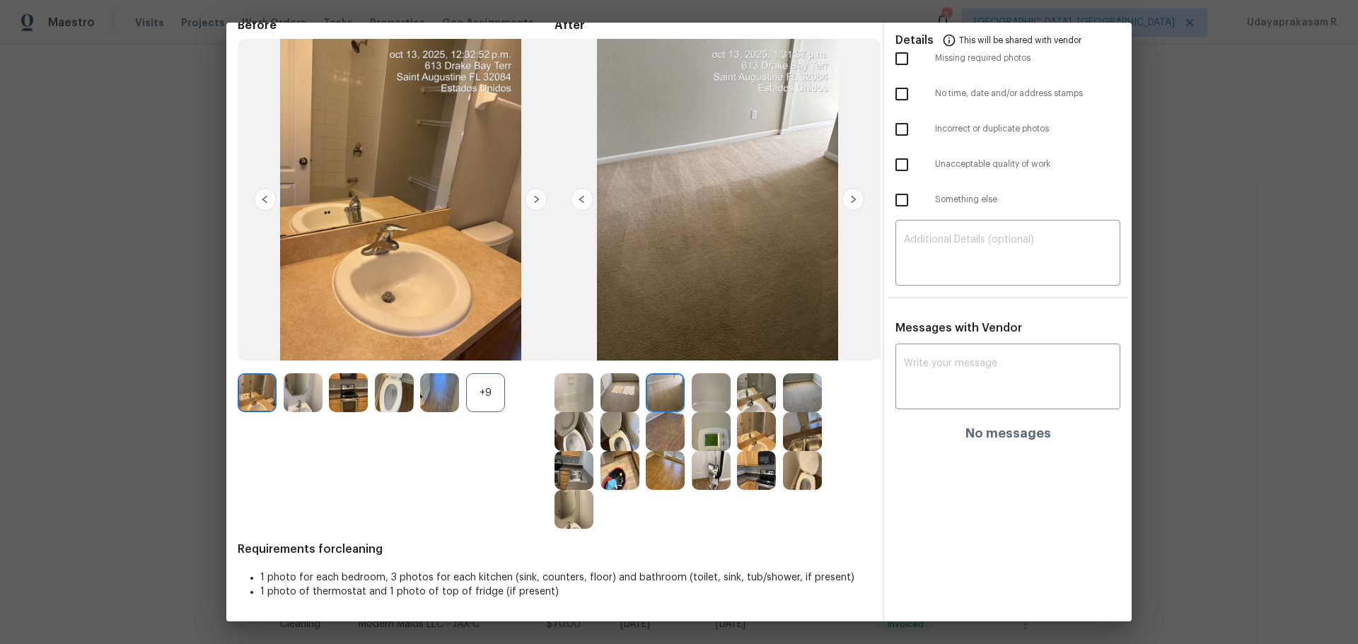
click at [702, 451] on img at bounding box center [711, 431] width 39 height 39
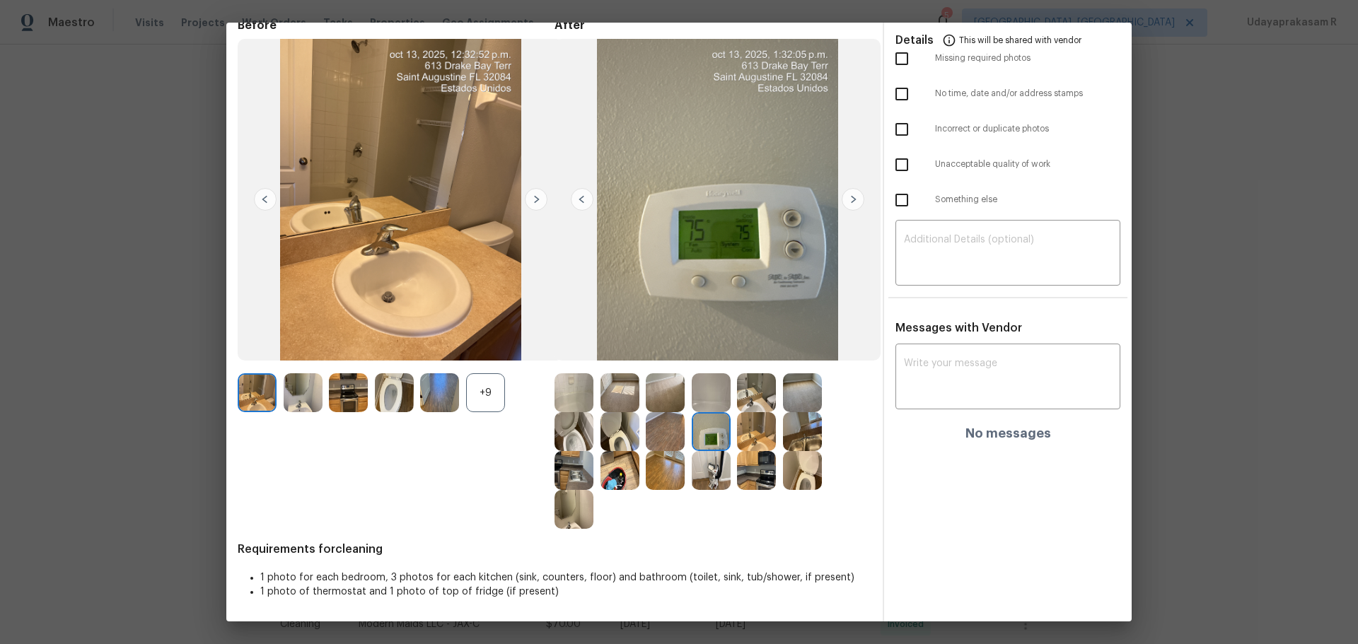
scroll to position [0, 0]
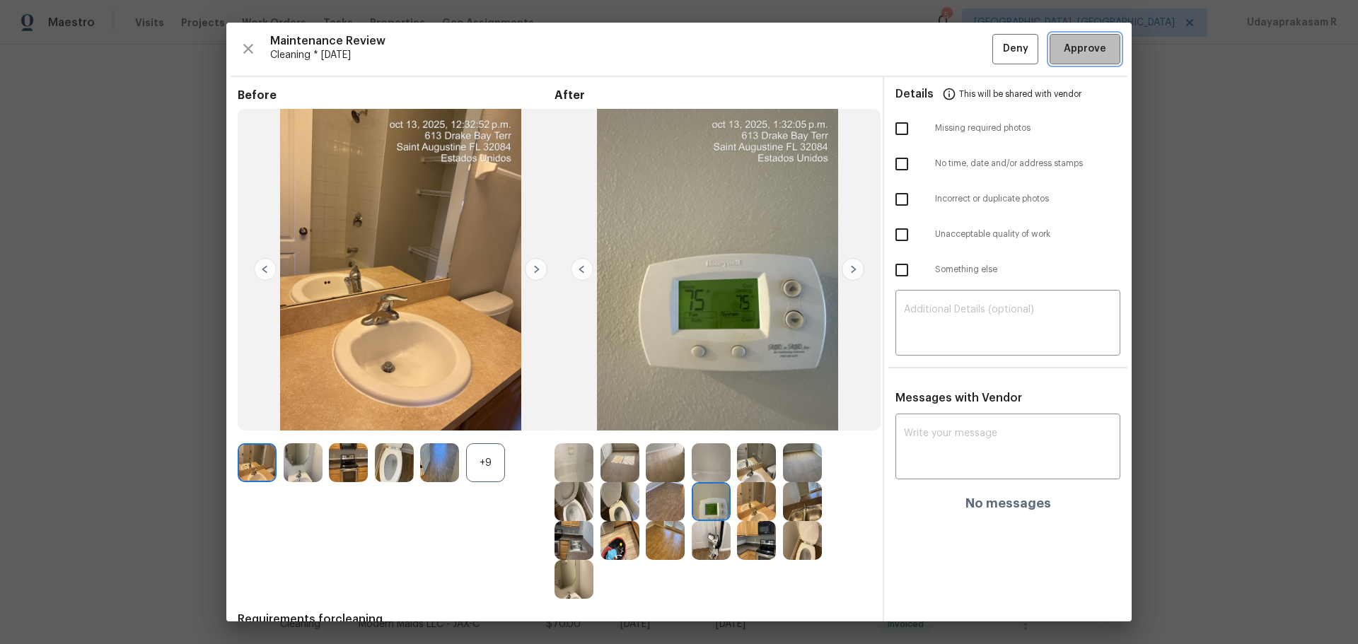
click at [1087, 47] on span "Approve" at bounding box center [1085, 49] width 42 height 18
